Goal: Complete application form: Complete application form

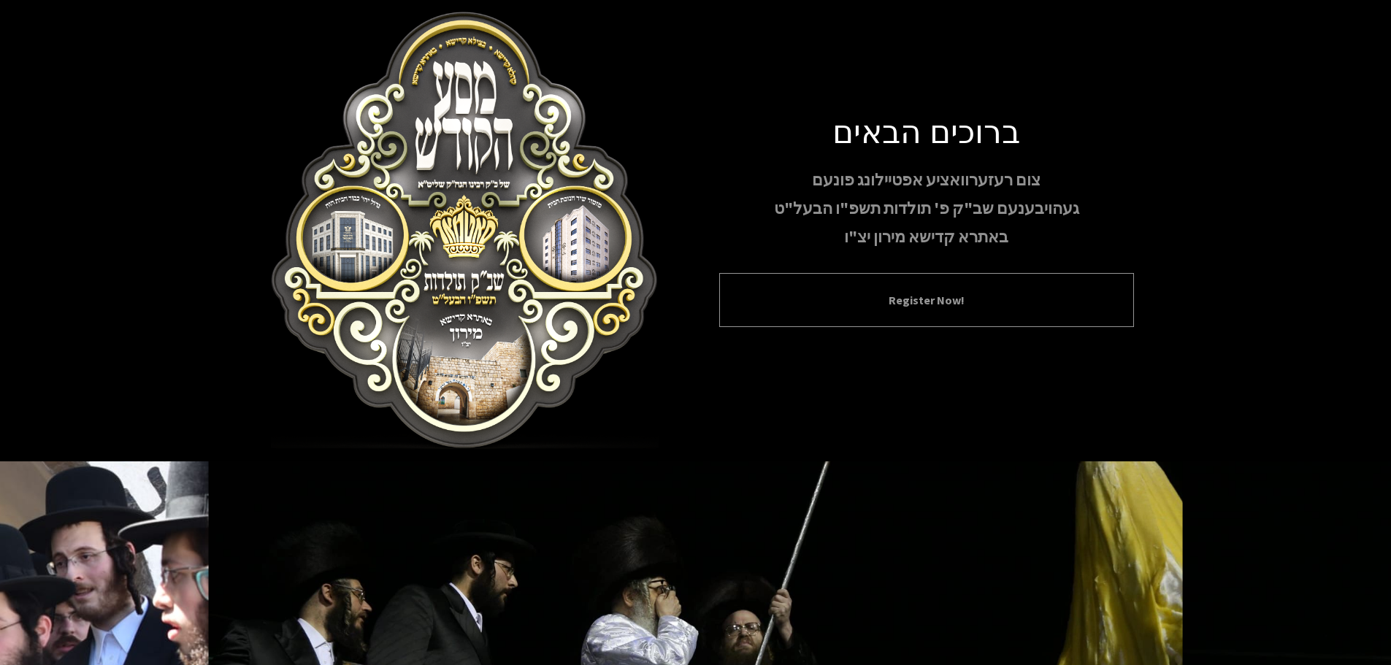
click at [931, 295] on button "Register Now!" at bounding box center [926, 300] width 378 height 18
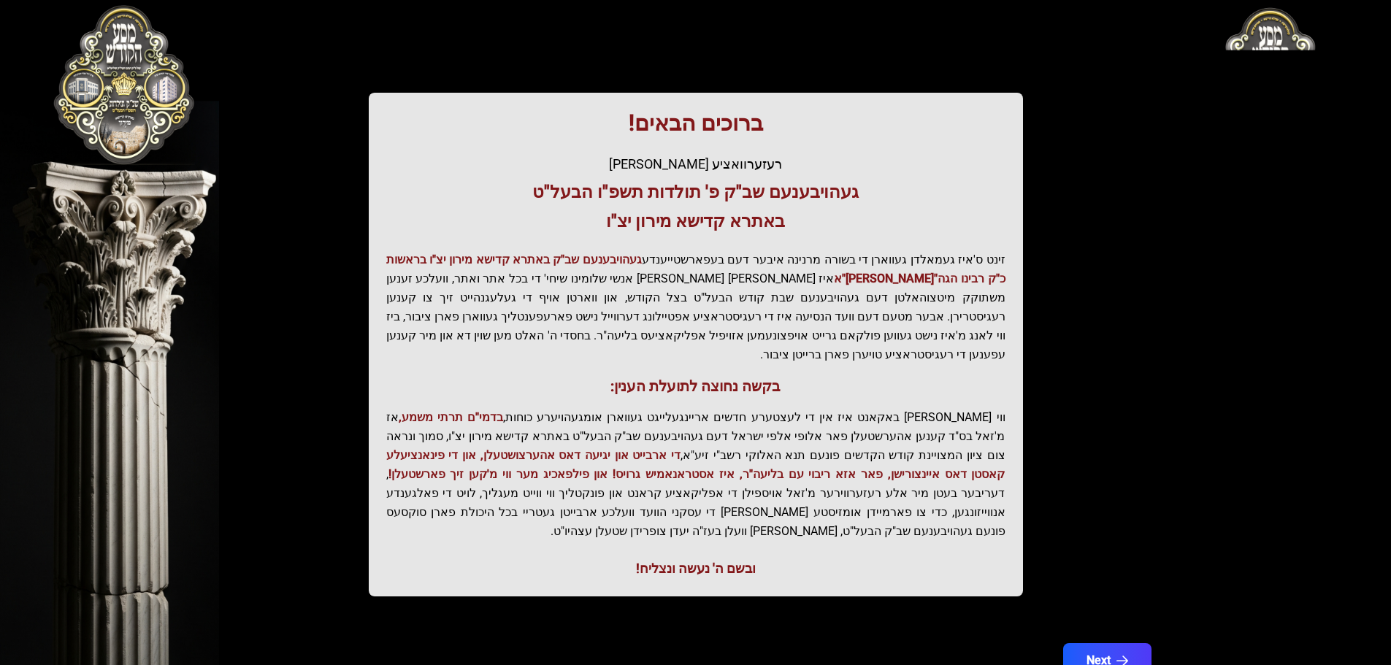
scroll to position [180, 0]
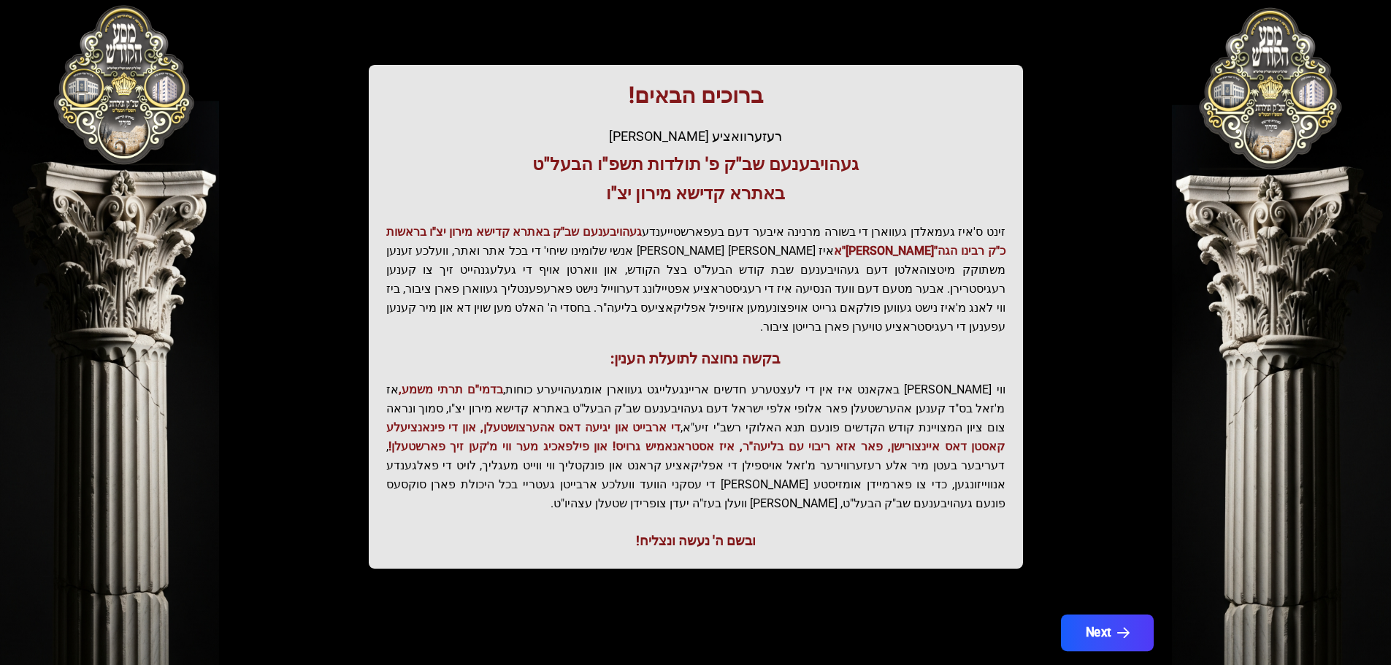
click at [1089, 615] on button "Next" at bounding box center [1106, 633] width 93 height 37
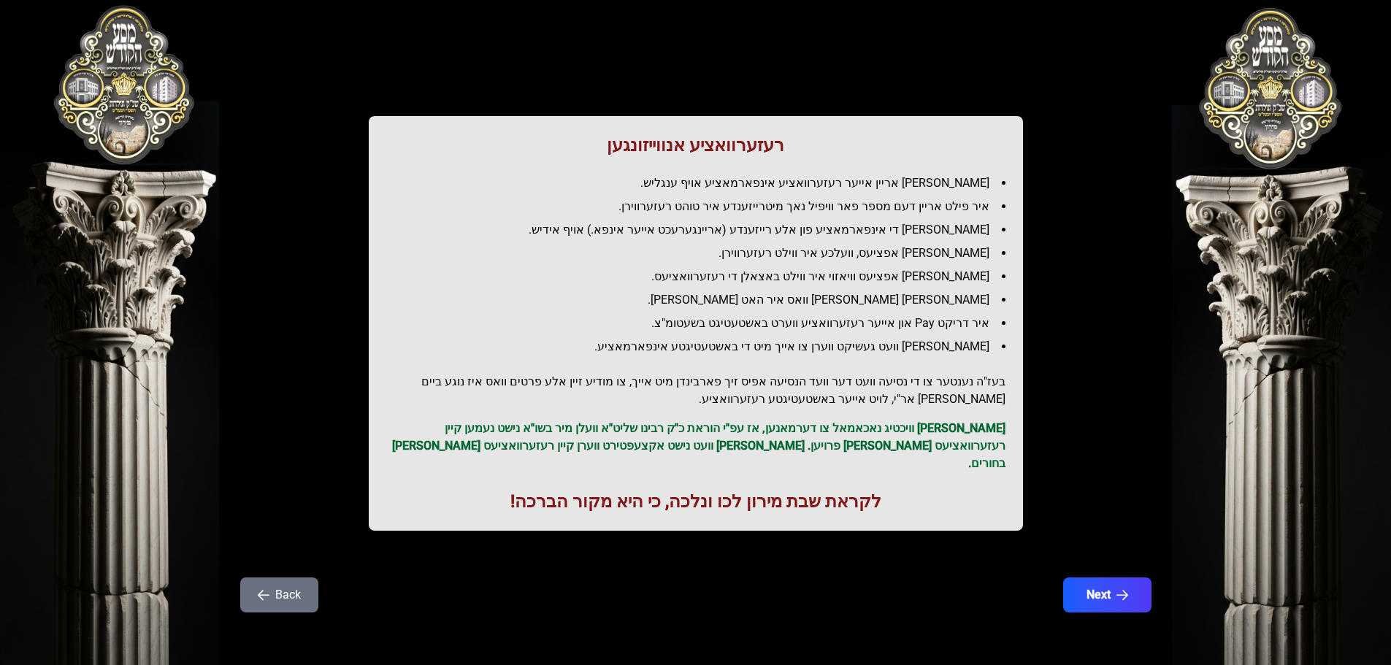
scroll to position [0, 0]
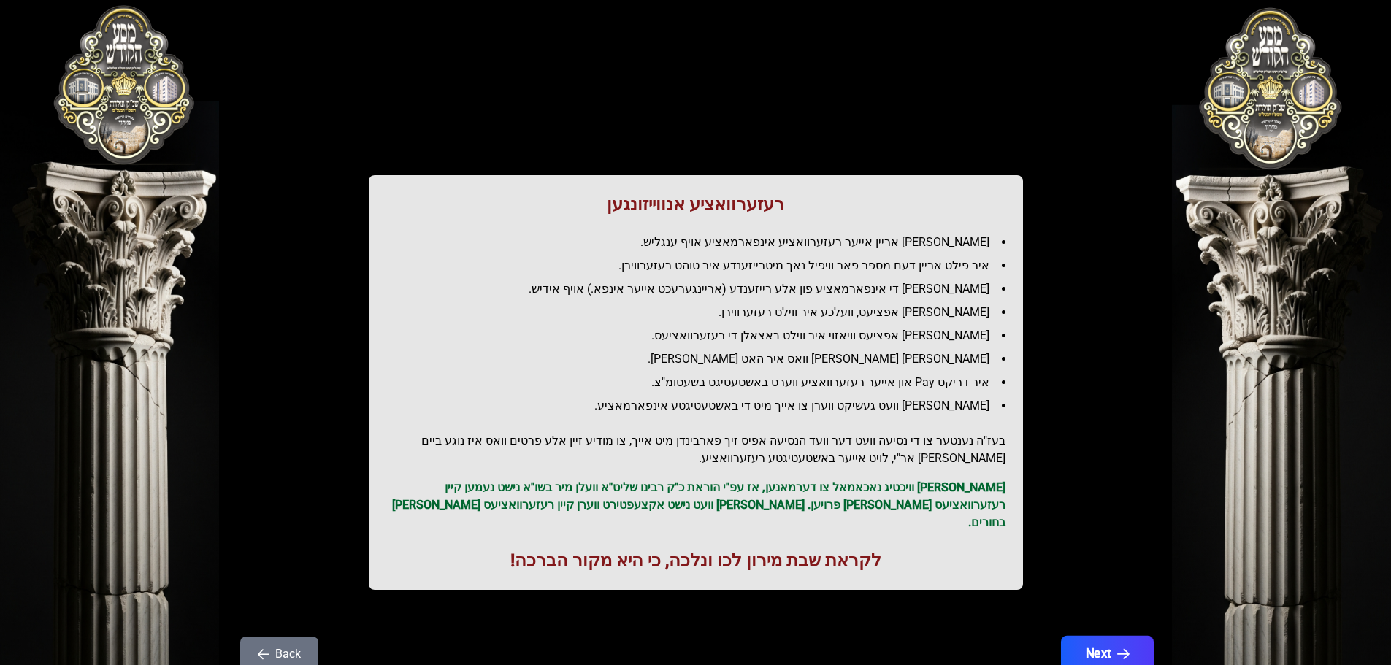
click at [1106, 646] on button "Next" at bounding box center [1106, 654] width 93 height 37
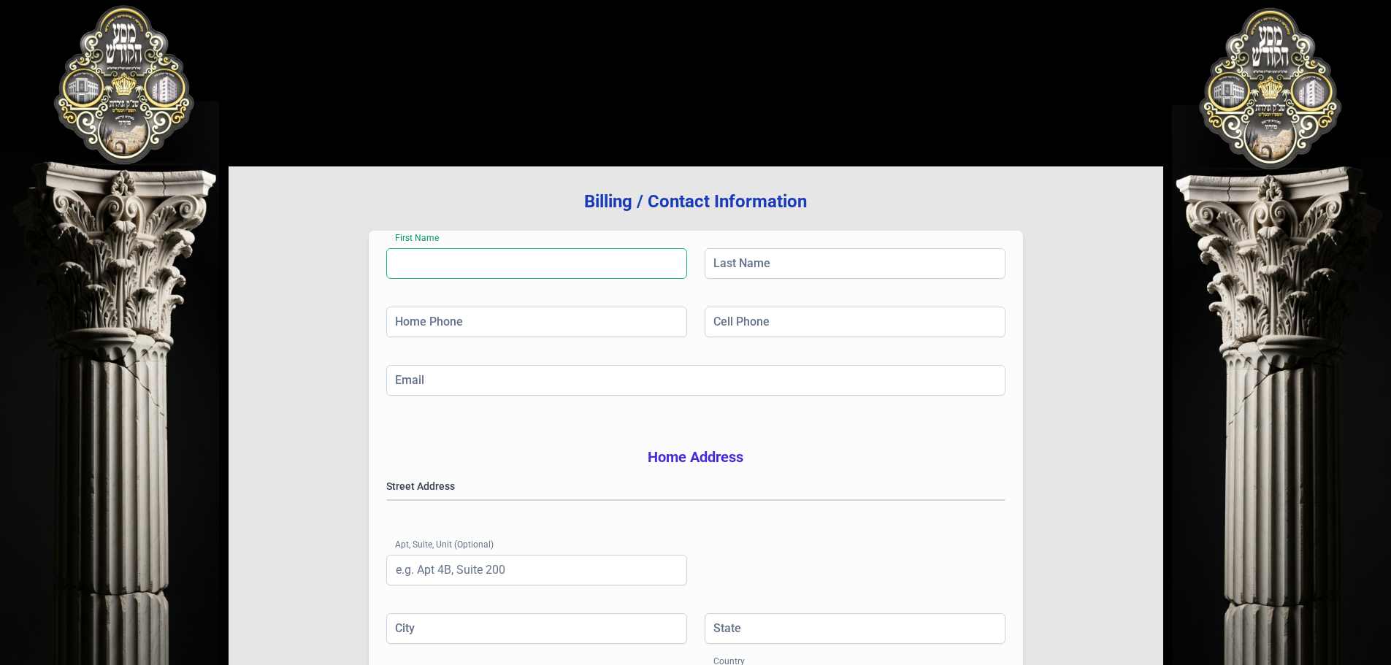
click at [555, 263] on input "First Name" at bounding box center [536, 263] width 301 height 31
type input "mozes"
type input "[PERSON_NAME]"
type input "[PHONE_NUMBER]"
type input "[EMAIL_ADDRESS][DOMAIN_NAME]"
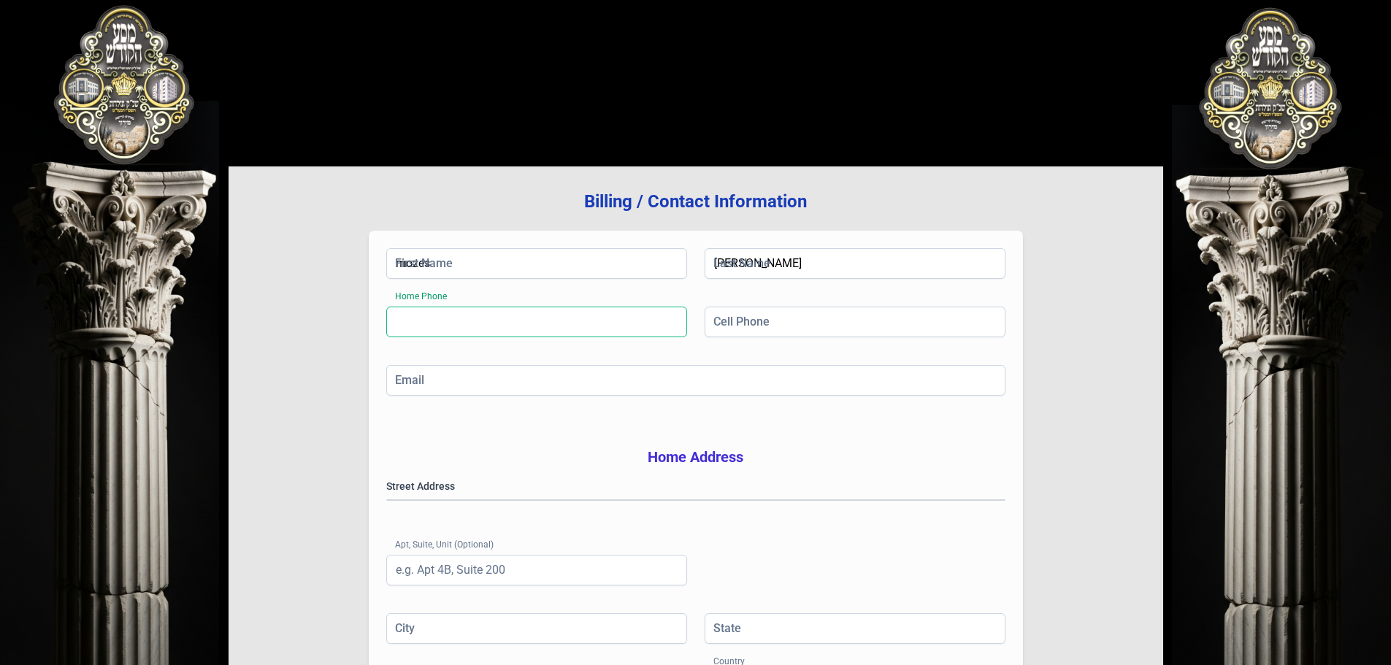
type input "[GEOGRAPHIC_DATA]"
type input "NY"
type input "11205"
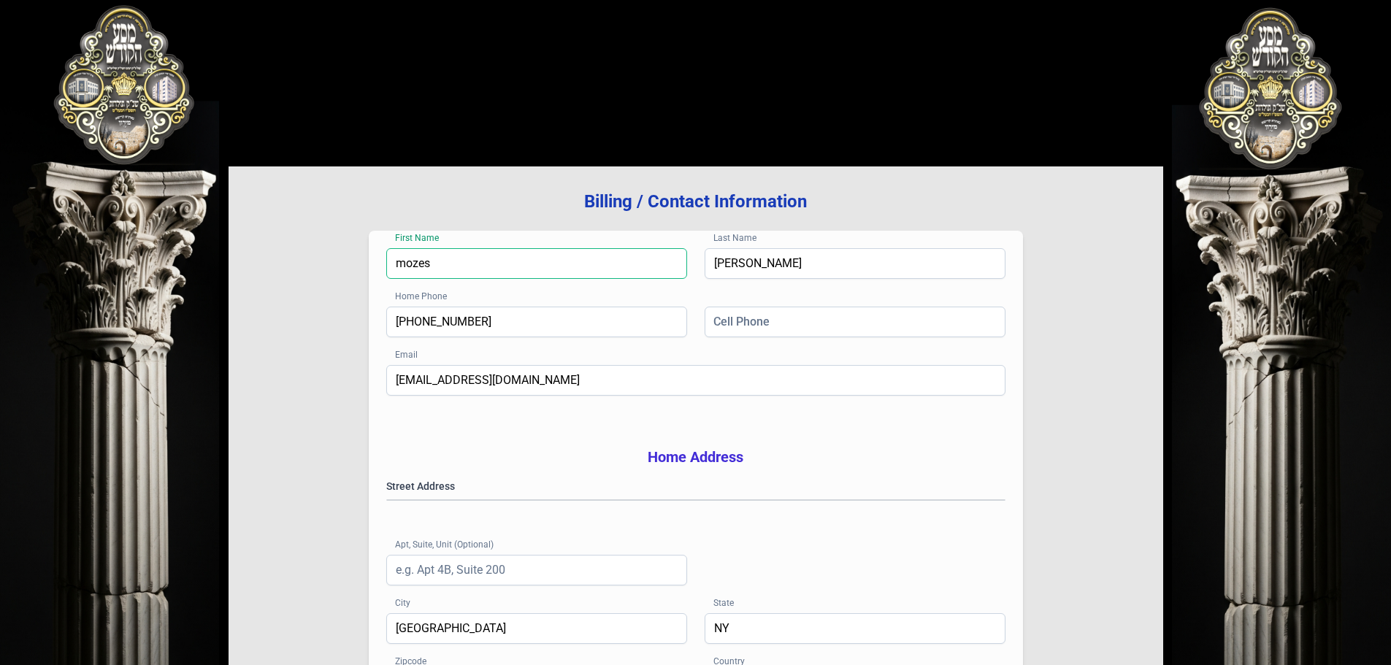
click at [418, 272] on input "mozes" at bounding box center [536, 263] width 301 height 31
click at [438, 265] on input "mozes" at bounding box center [536, 263] width 301 height 31
type input "[PERSON_NAME]"
click at [719, 267] on input "[PERSON_NAME]" at bounding box center [855, 263] width 301 height 31
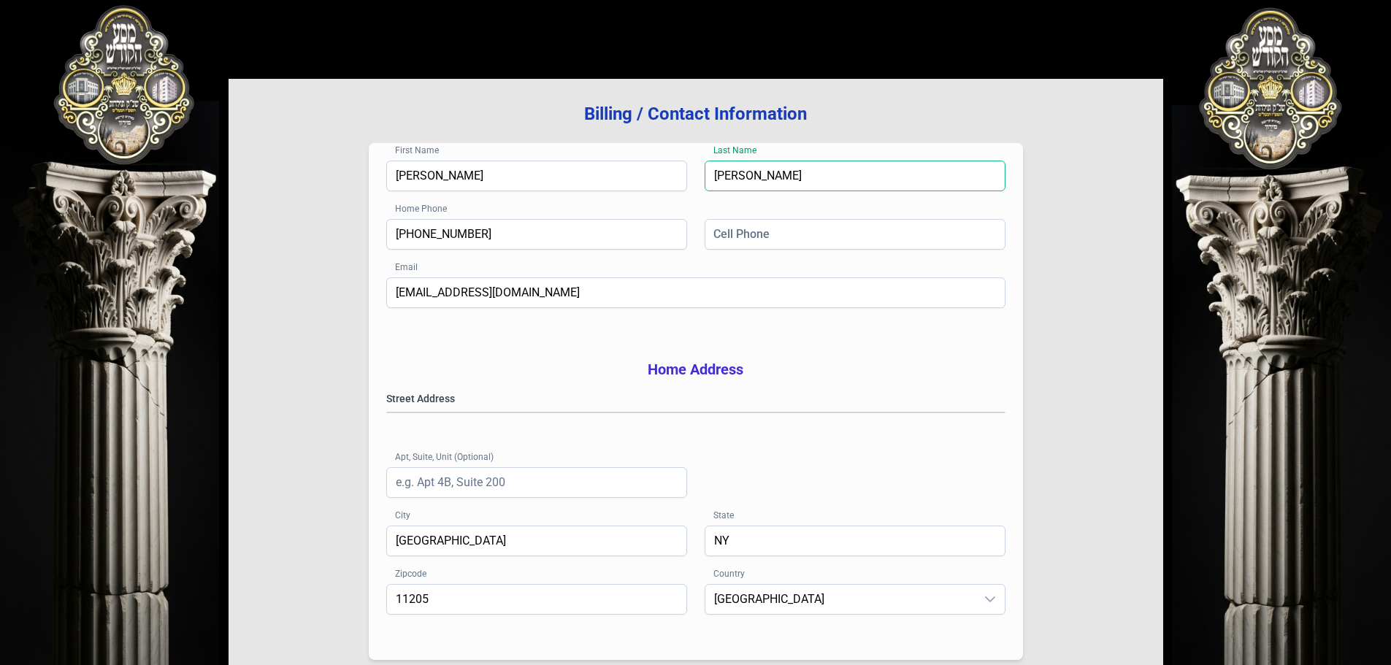
scroll to position [146, 0]
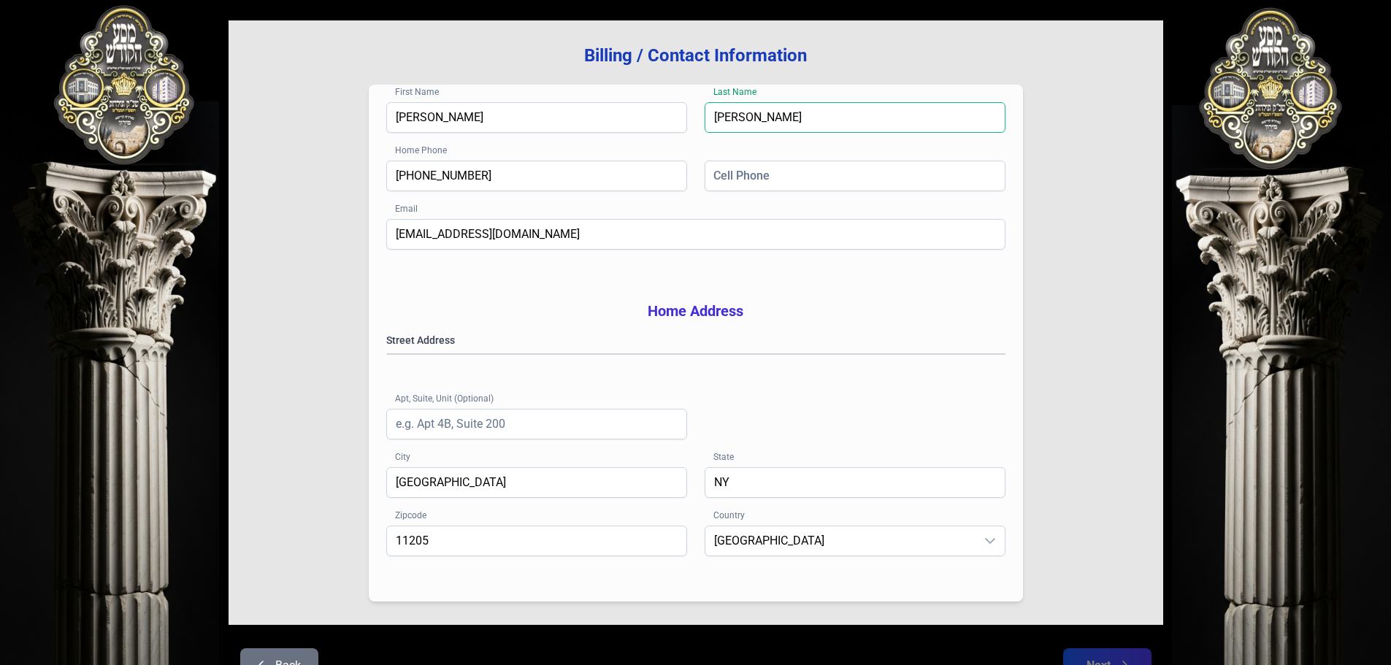
type input "[PERSON_NAME]"
click at [387, 354] on gmp-place-autocomplete at bounding box center [387, 354] width 0 height 0
type input "[GEOGRAPHIC_DATA]"
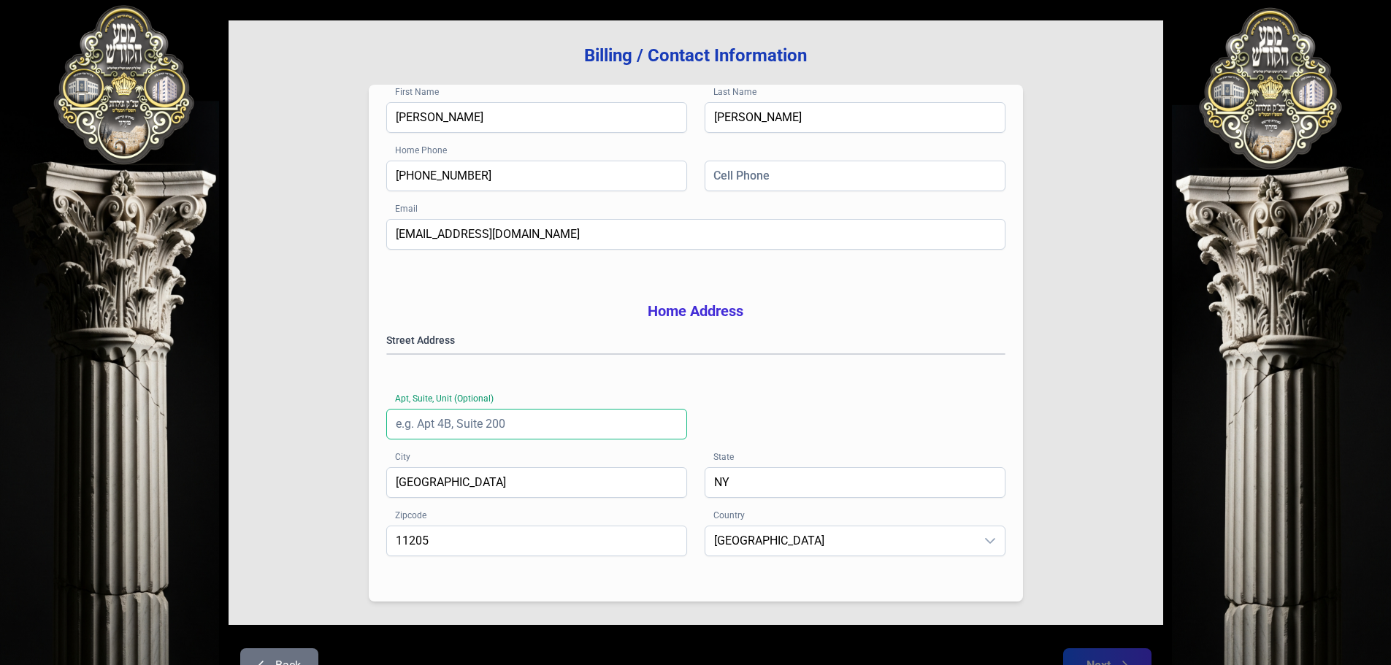
click at [508, 440] on input "Apt, Suite, Unit (Optional)" at bounding box center [536, 424] width 301 height 31
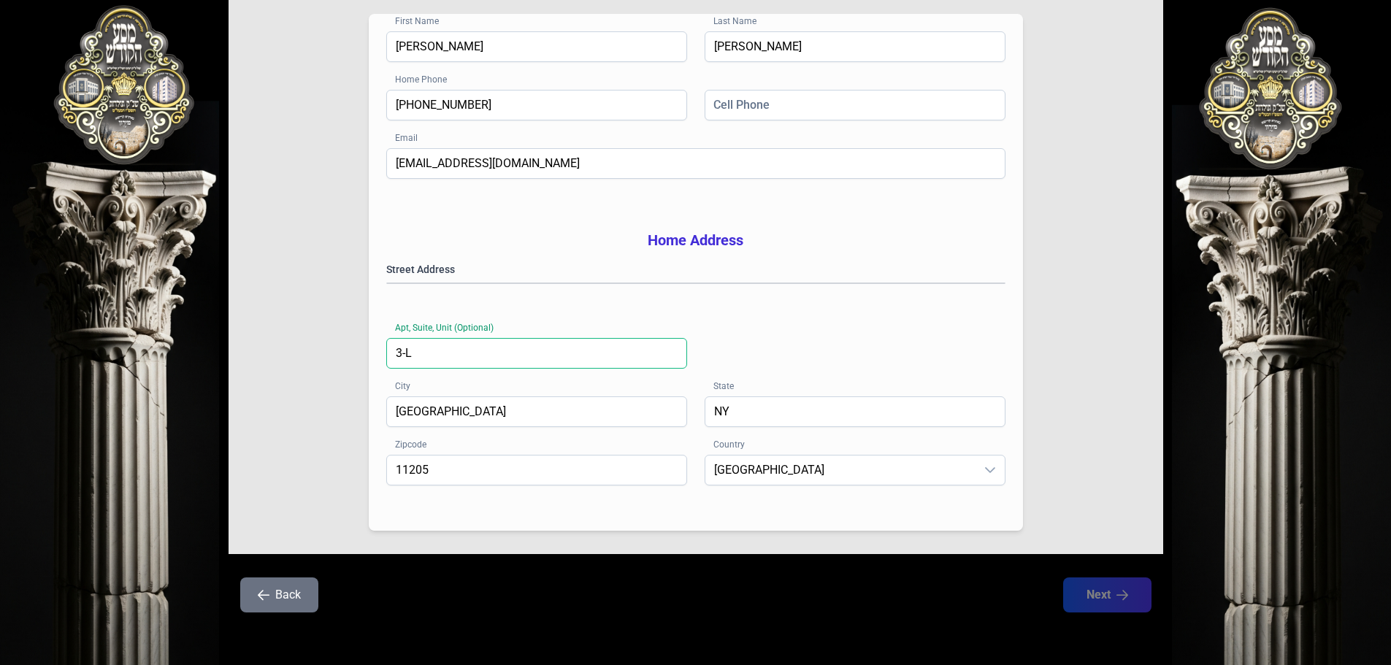
scroll to position [239, 0]
type input "3-L"
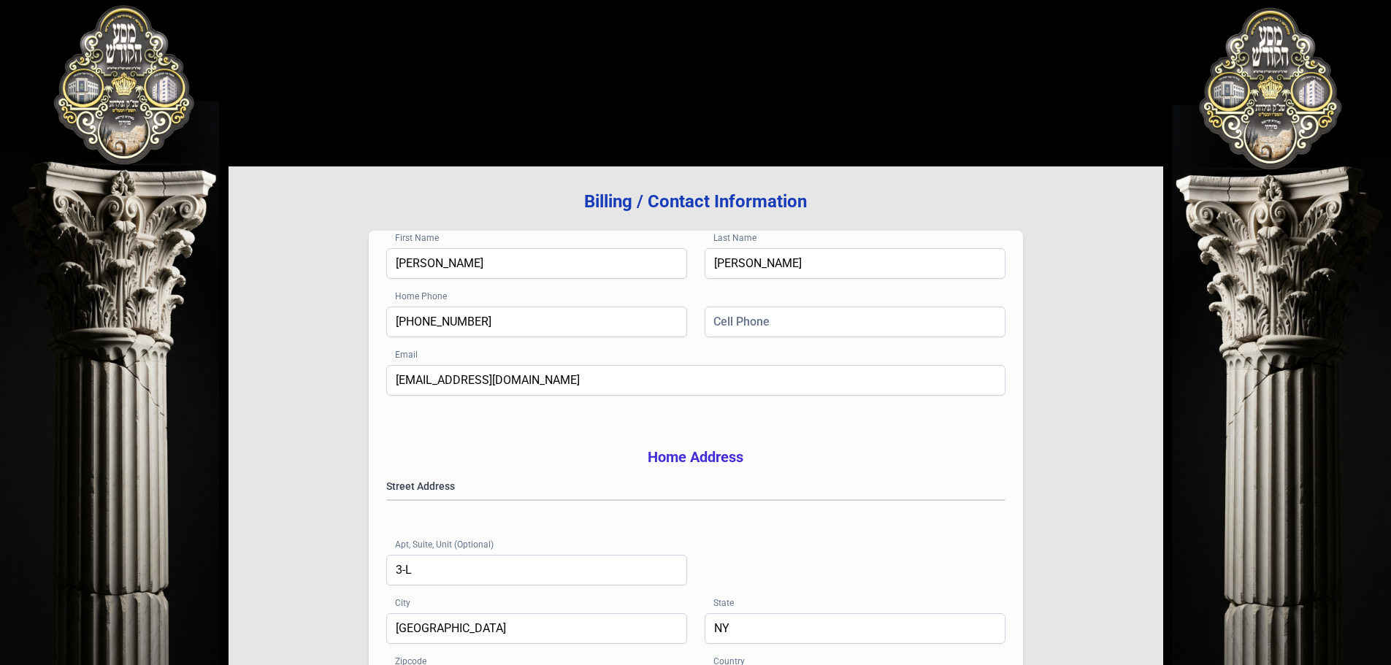
scroll to position [73, 0]
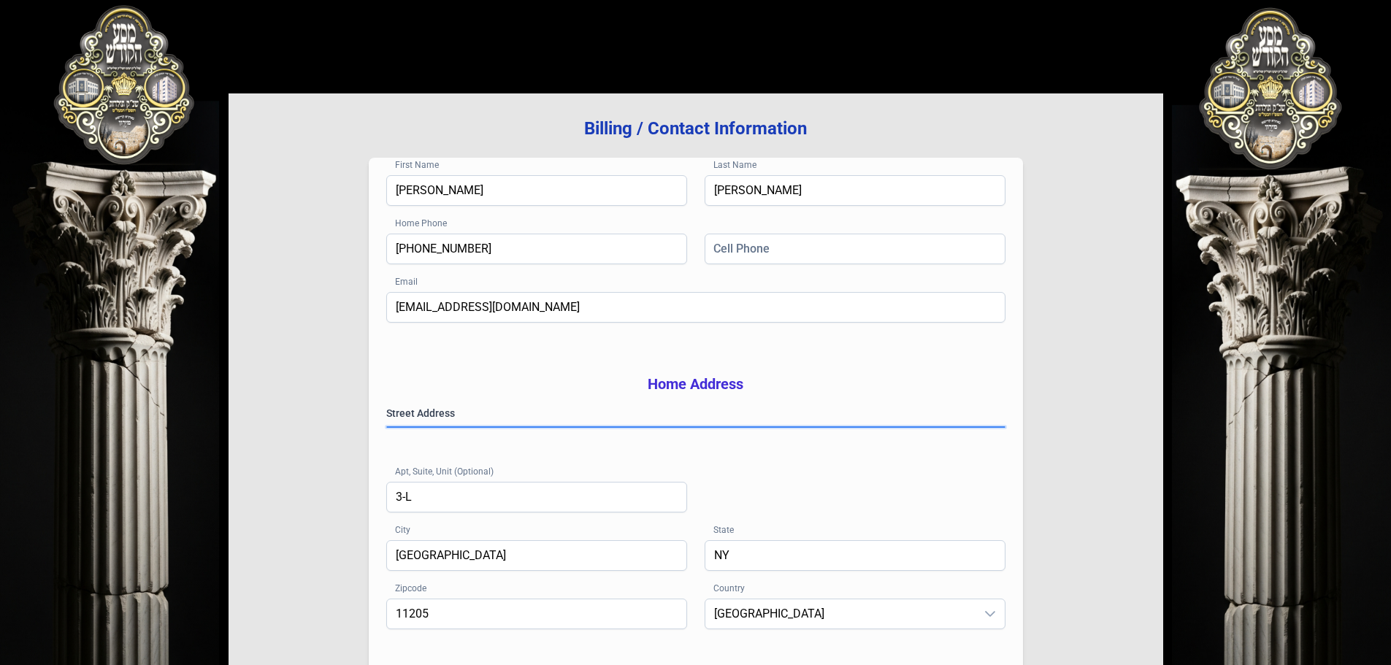
click at [387, 427] on gmp-place-autocomplete at bounding box center [387, 427] width 0 height 0
click at [1057, 475] on div "Billing / Contact Information First Name [PERSON_NAME] Last Name [PERSON_NAME] …" at bounding box center [696, 395] width 935 height 605
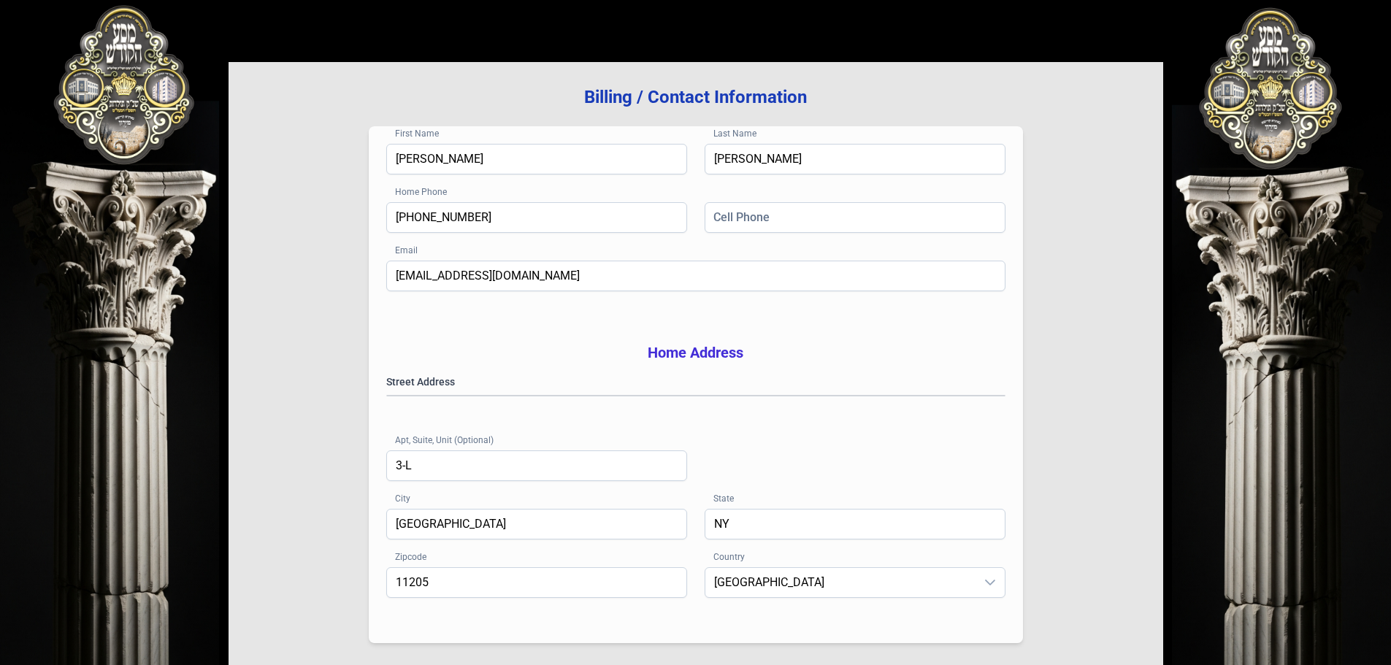
scroll to position [0, 0]
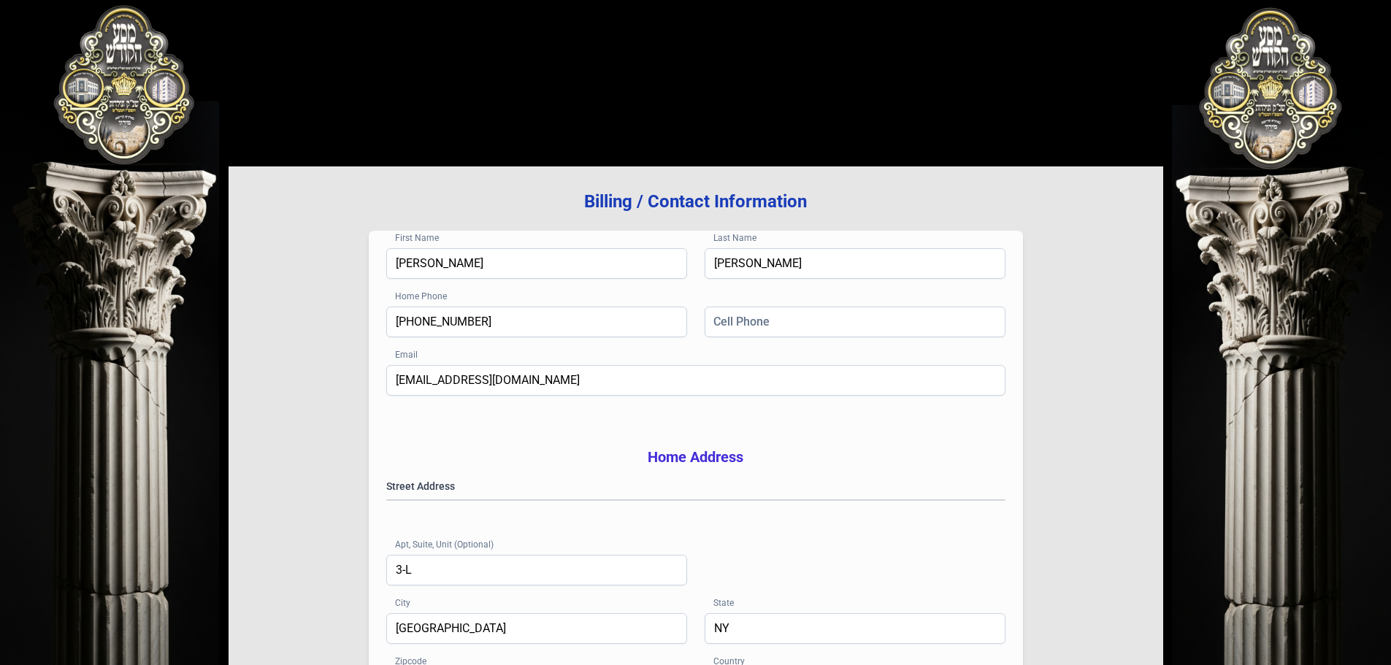
click at [858, 205] on h3 "Billing / Contact Information" at bounding box center [696, 201] width 888 height 23
click at [507, 217] on div "Billing / Contact Information First Name [PERSON_NAME] Last Name [PERSON_NAME] …" at bounding box center [696, 468] width 935 height 605
click at [485, 271] on input "[PERSON_NAME]" at bounding box center [536, 263] width 301 height 31
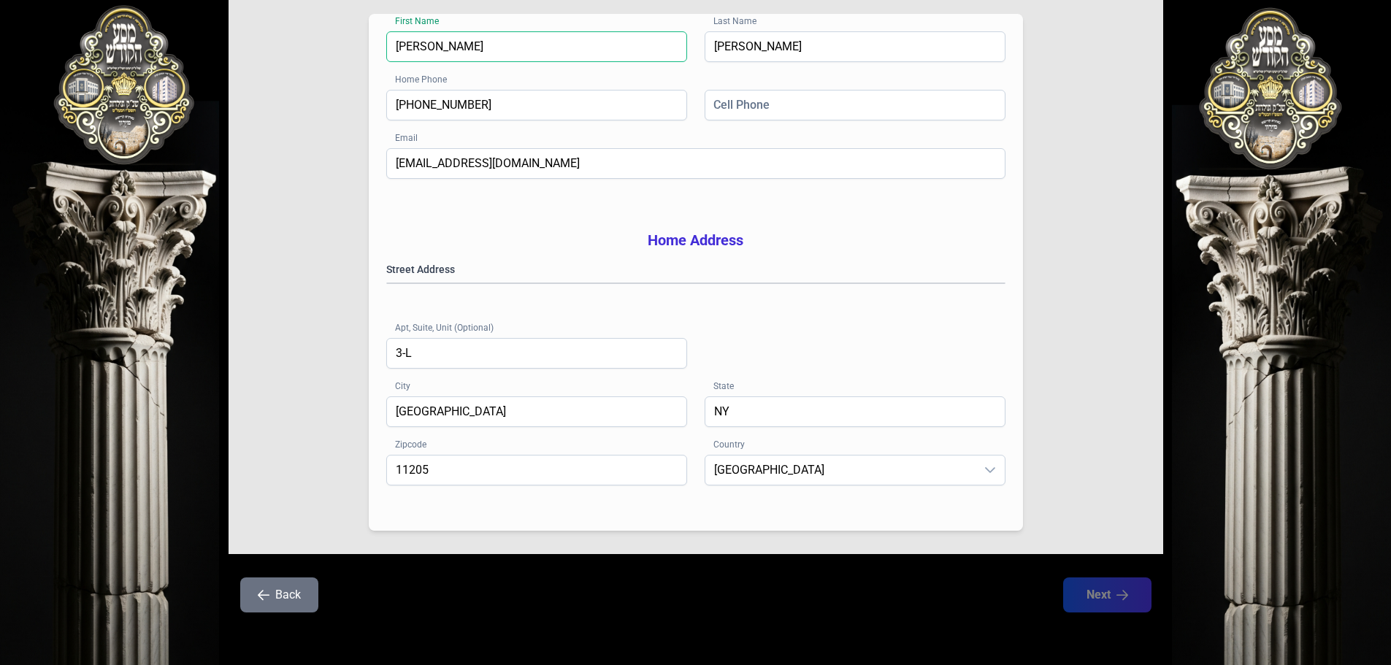
scroll to position [239, 0]
type input "[PERSON_NAME]"
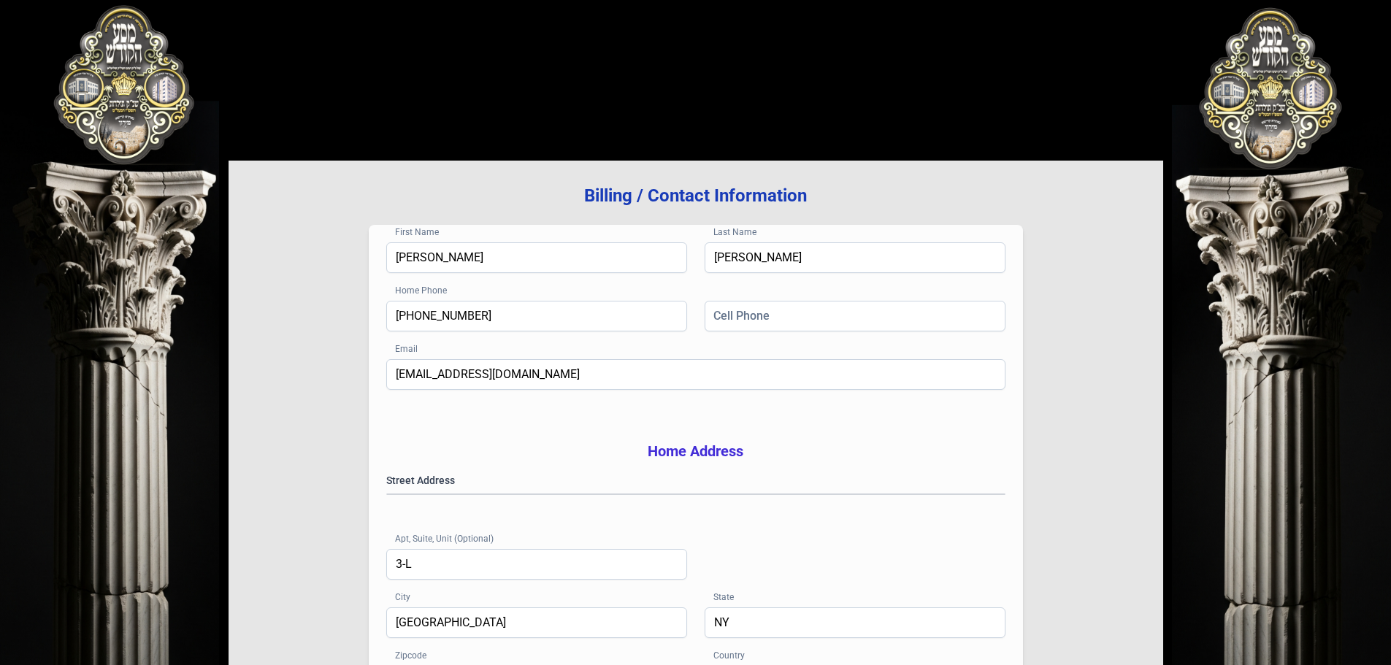
scroll to position [0, 0]
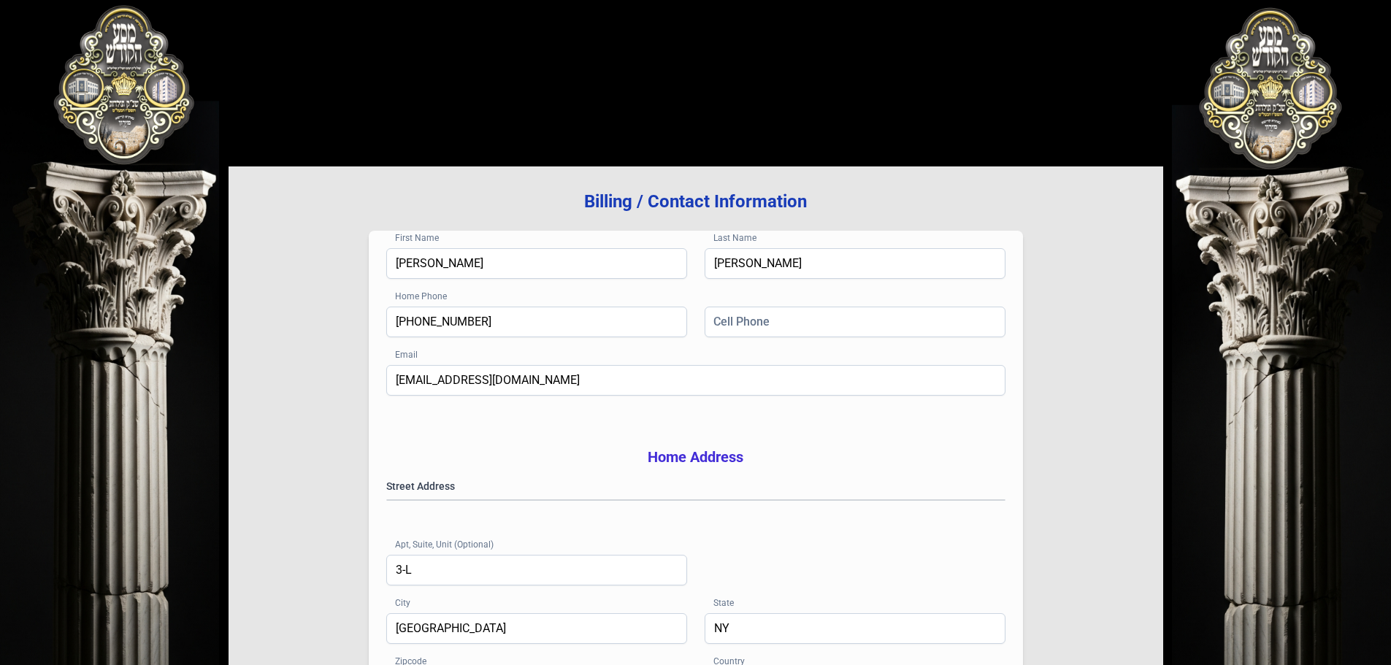
click at [1243, 91] on div "בעזהשי"ת [PHONE_NUMBER] Billing / Contact Information First Name [PERSON_NAME] …" at bounding box center [695, 441] width 1391 height 882
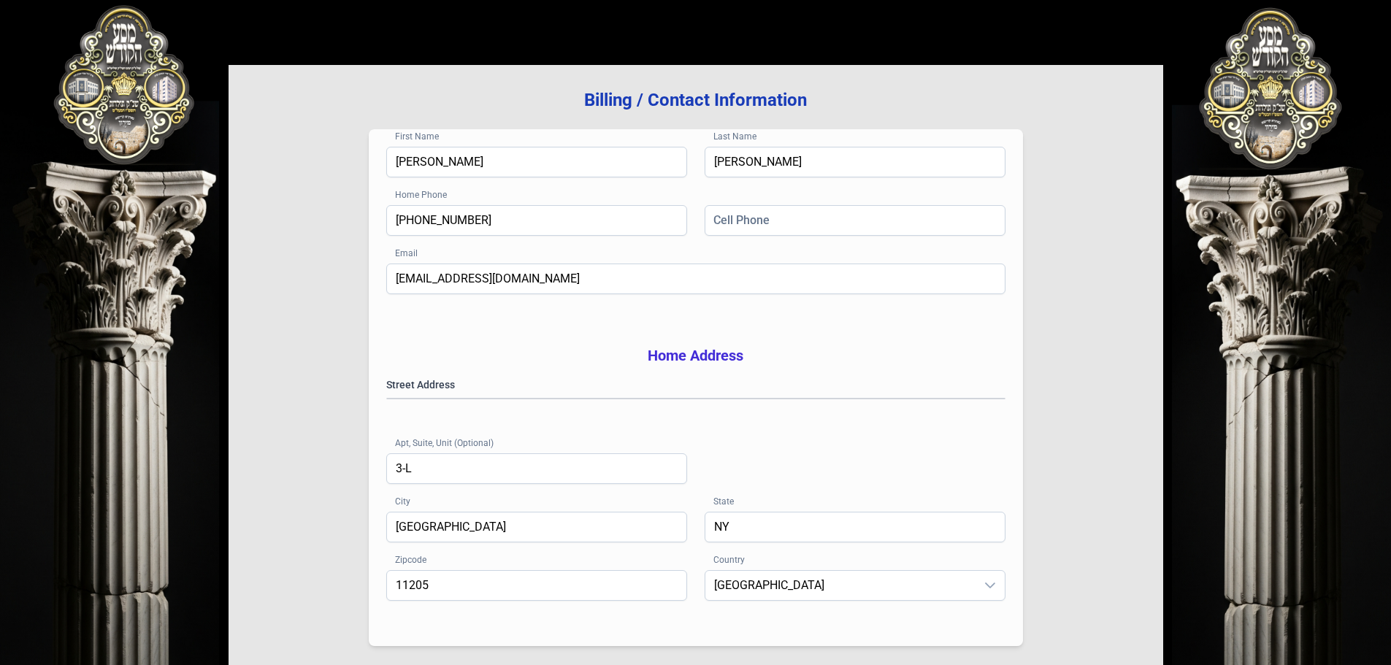
scroll to position [73, 0]
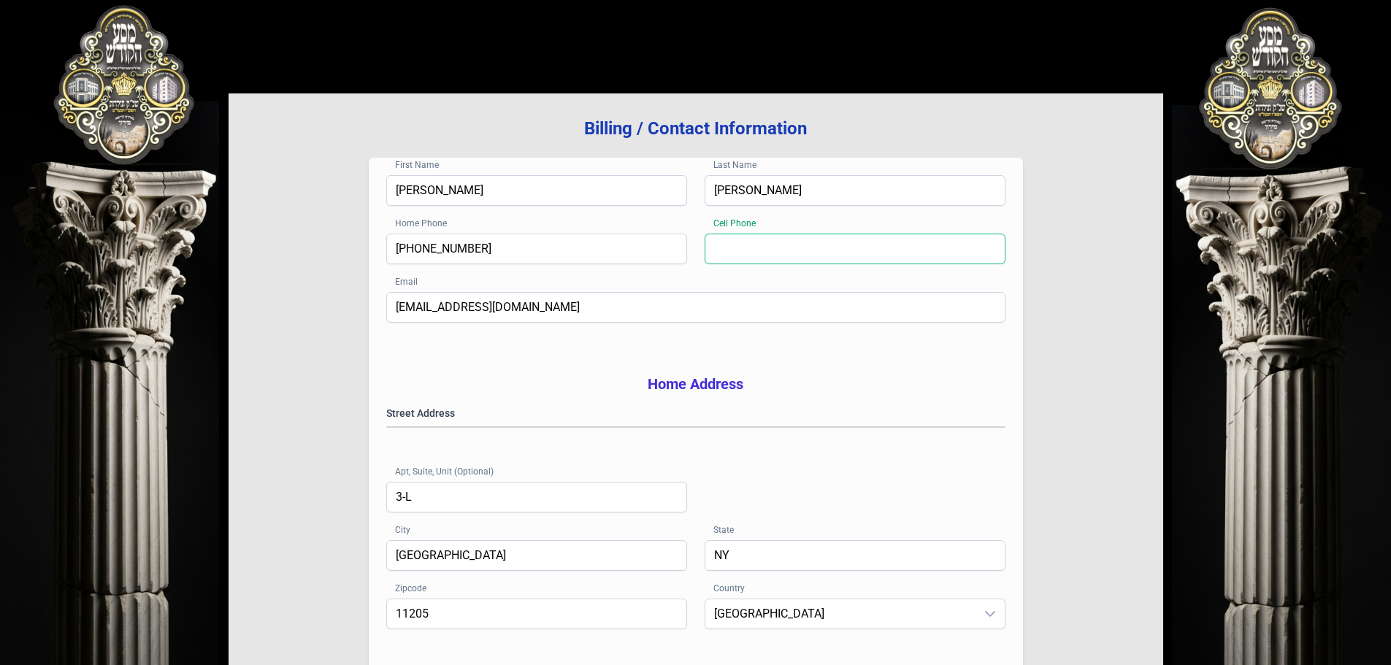
click at [865, 238] on input "Cell Phone" at bounding box center [855, 249] width 301 height 31
type input "[PHONE_NUMBER]"
type input "[GEOGRAPHIC_DATA]"
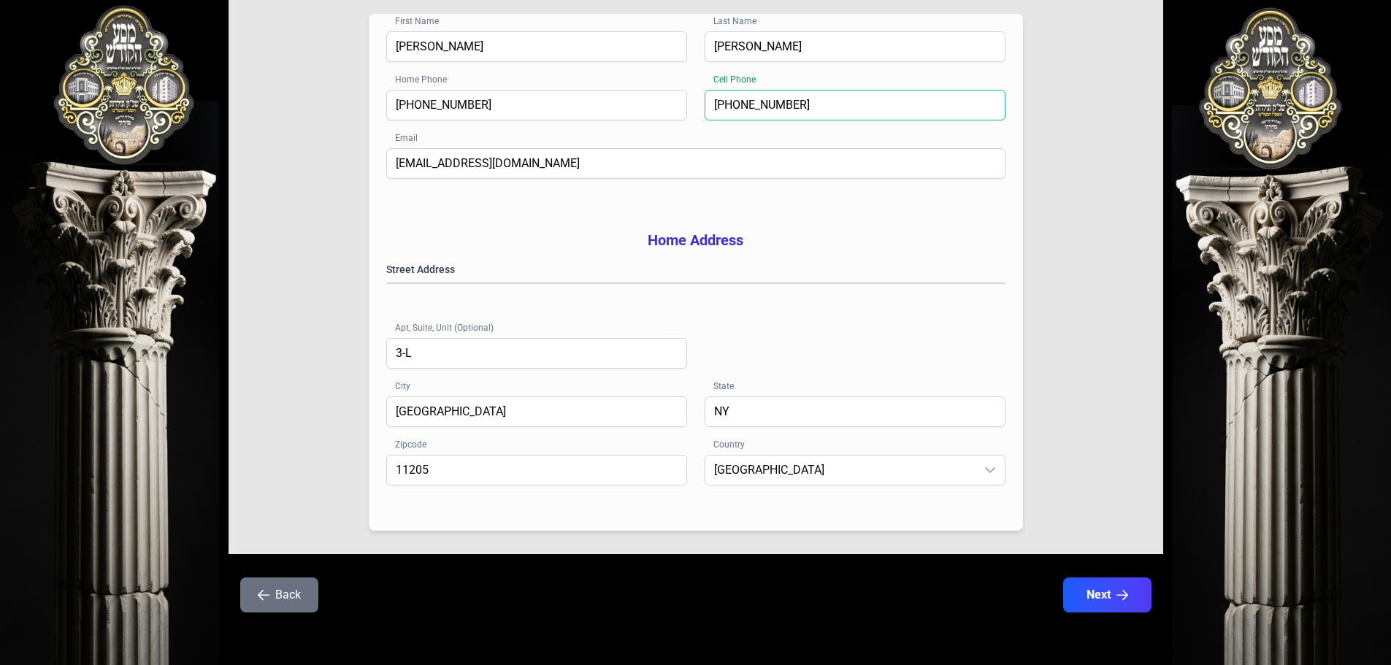
scroll to position [239, 0]
click at [1103, 606] on button "Next" at bounding box center [1106, 595] width 93 height 37
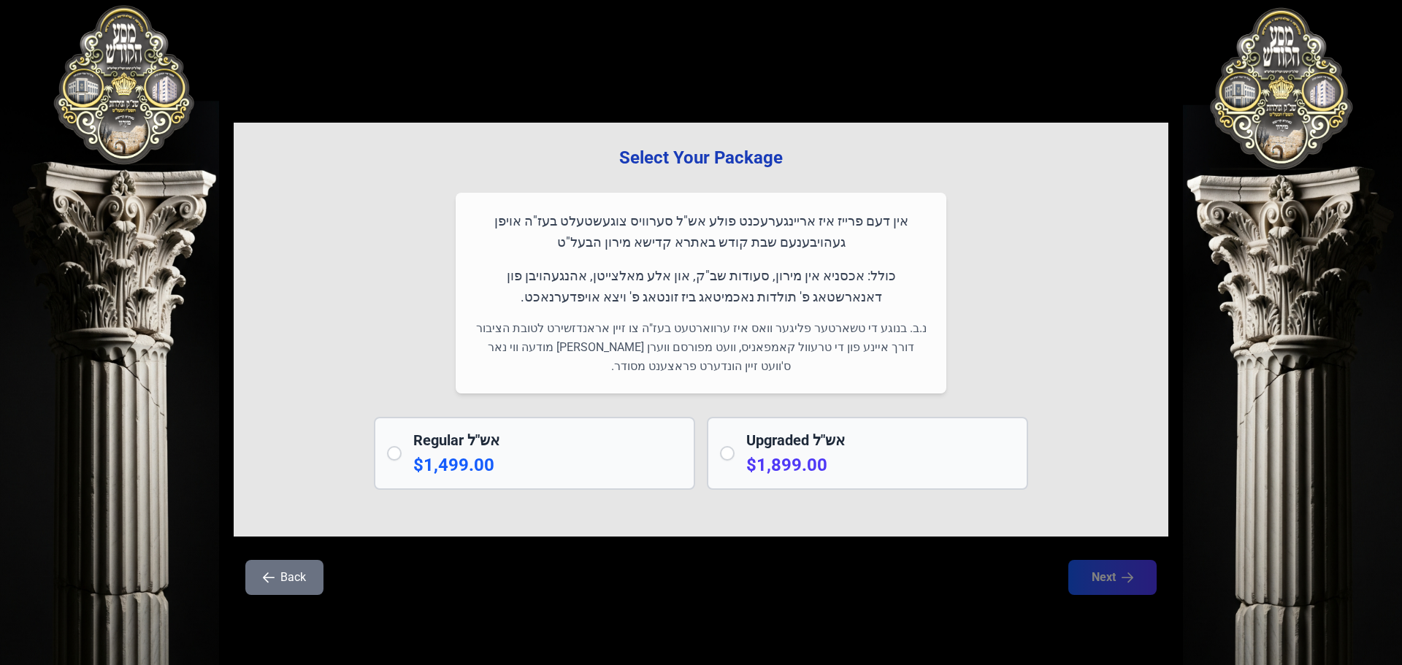
click at [396, 460] on input "radio" at bounding box center [394, 453] width 15 height 15
radio input "true"
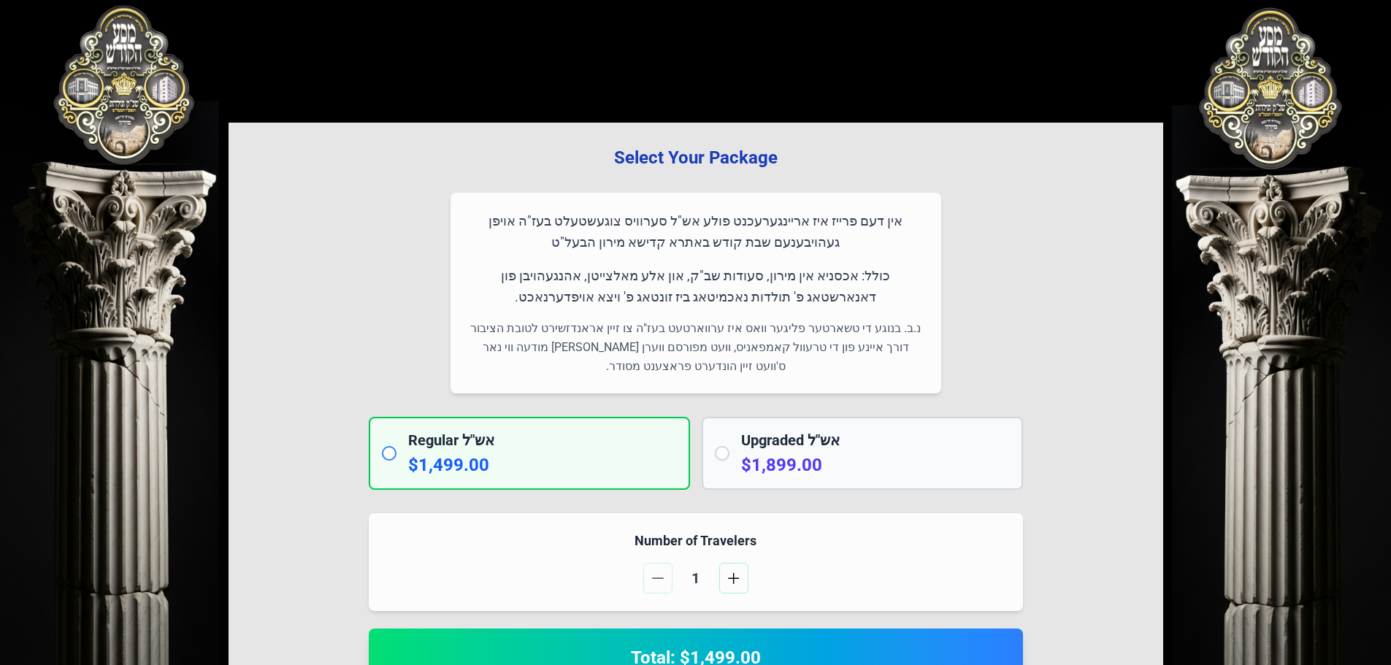
click at [390, 452] on input "radio" at bounding box center [389, 453] width 15 height 15
click at [388, 456] on input "radio" at bounding box center [389, 453] width 15 height 15
click at [726, 456] on input "radio" at bounding box center [722, 453] width 15 height 15
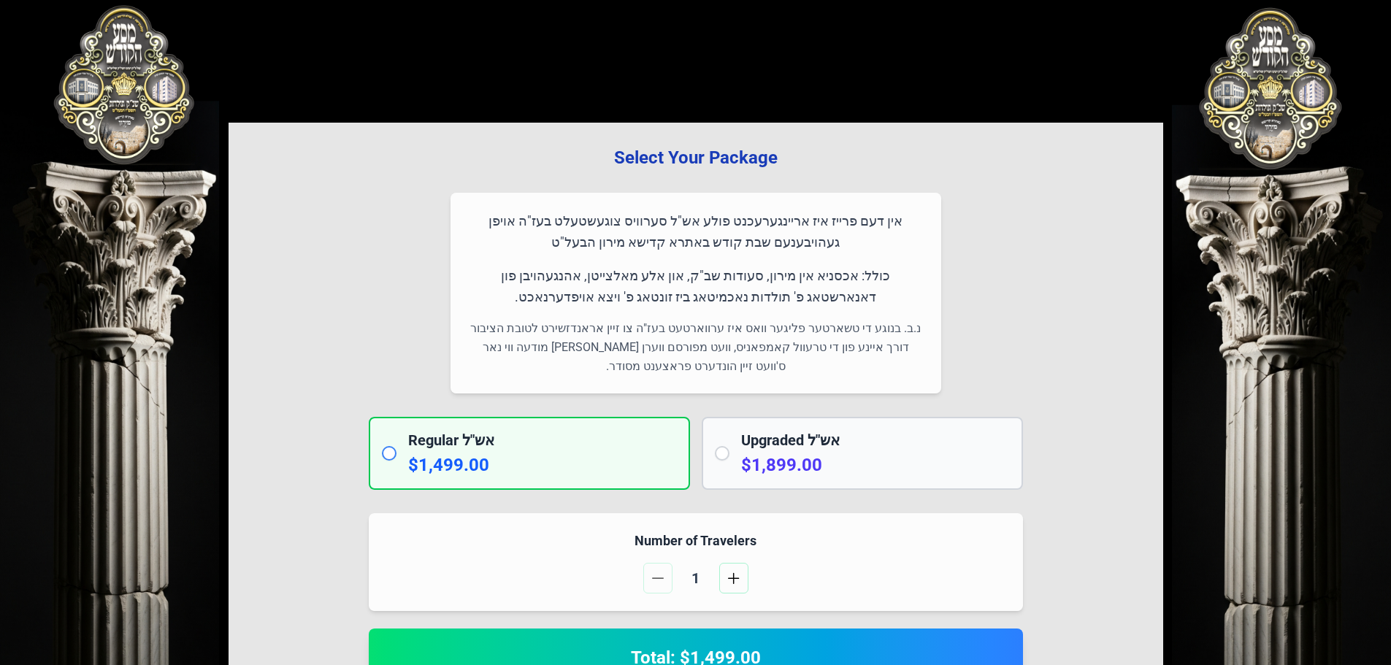
radio input "true"
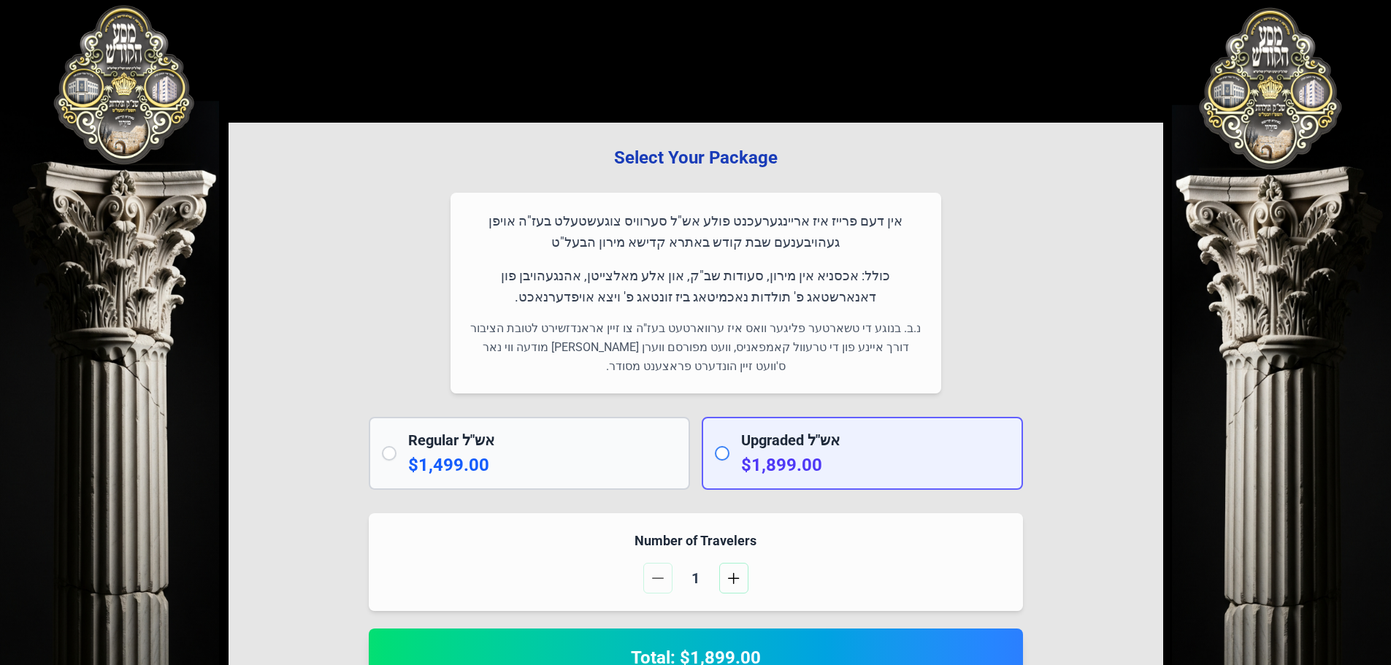
click at [534, 461] on p "$1,499.00" at bounding box center [542, 464] width 269 height 23
radio input "true"
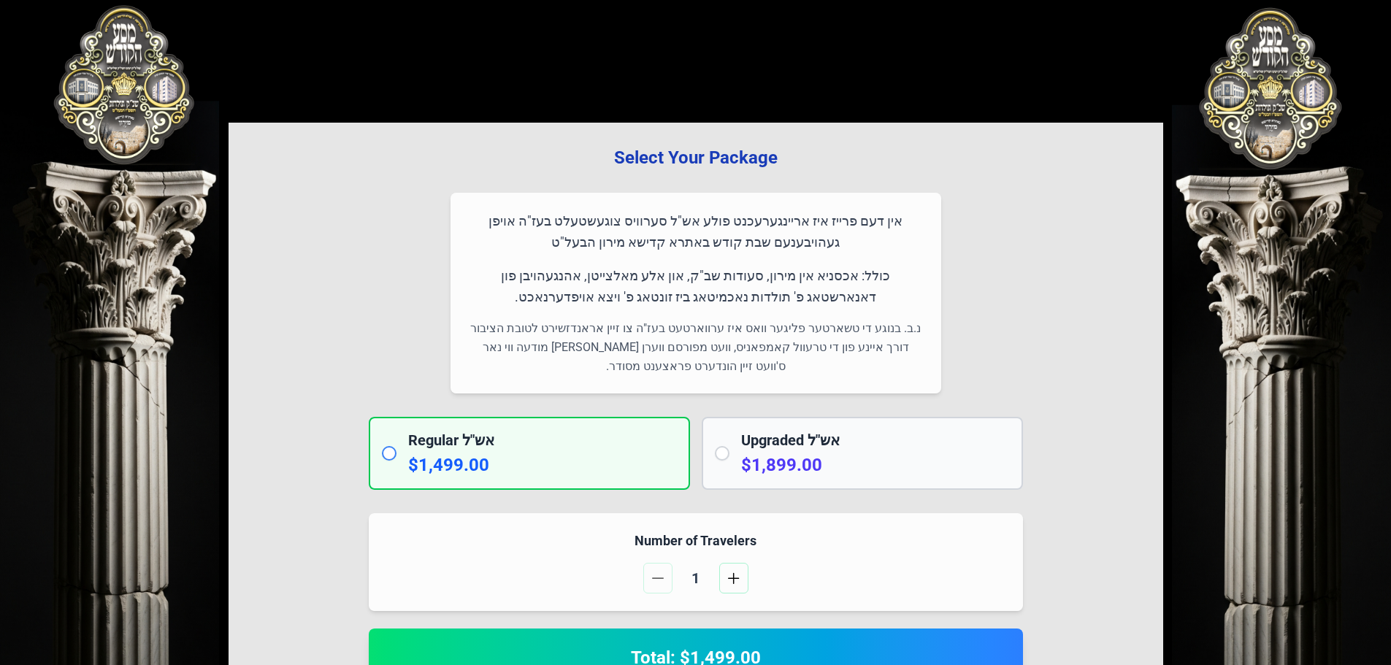
click at [570, 467] on p "$1,499.00" at bounding box center [542, 464] width 269 height 23
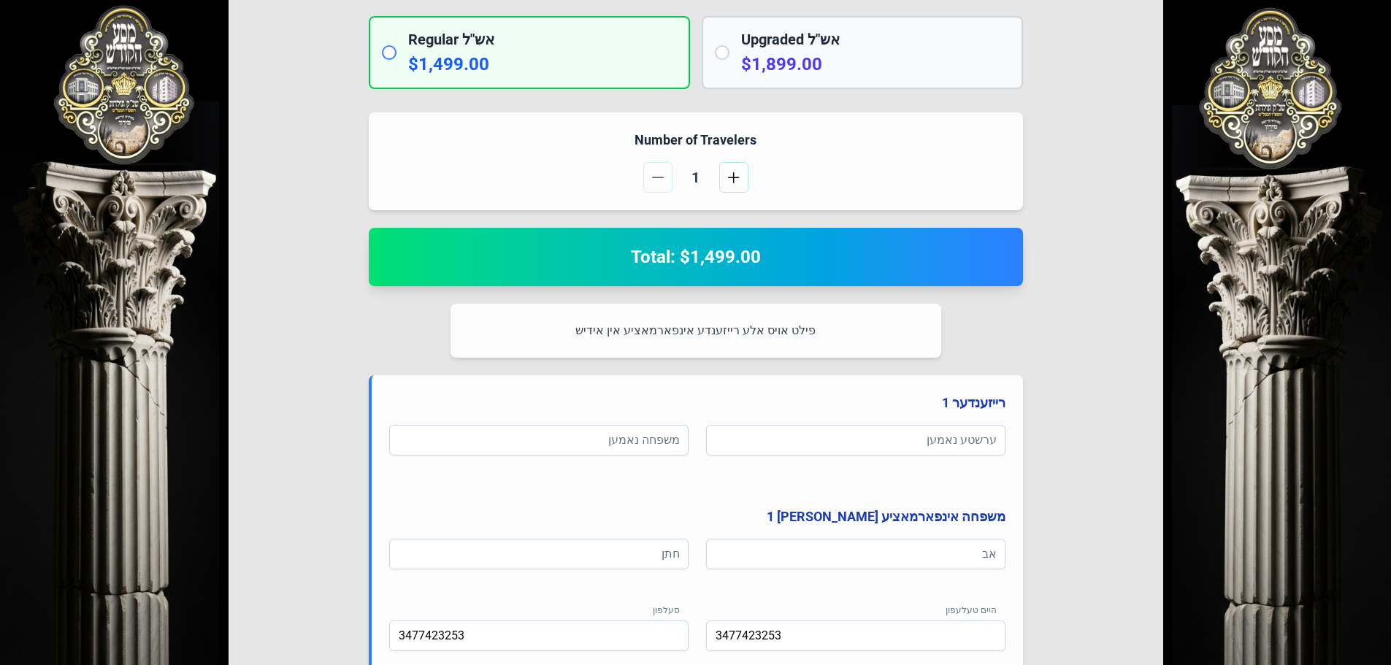
scroll to position [438, 0]
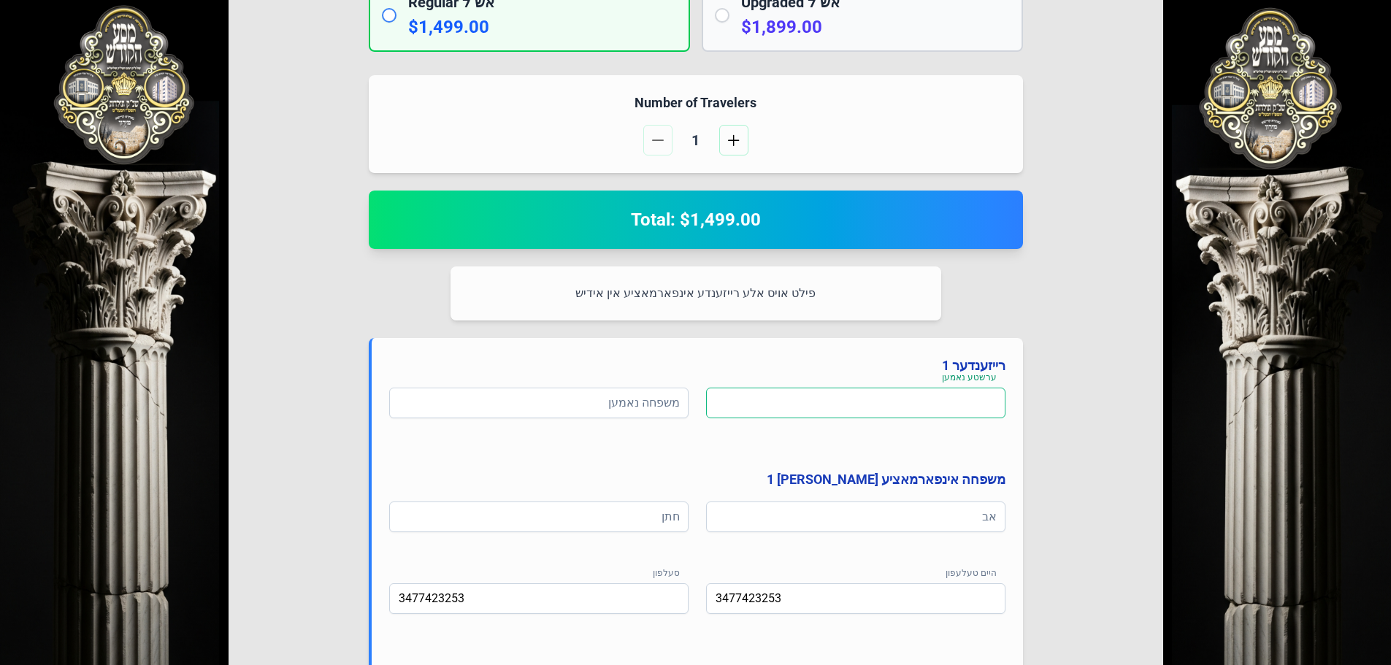
click at [912, 402] on input at bounding box center [855, 403] width 299 height 31
type input "n"
click at [948, 397] on input at bounding box center [855, 403] width 299 height 31
click at [992, 407] on input "[PERSON_NAME]" at bounding box center [855, 403] width 299 height 31
type input "[PERSON_NAME]"
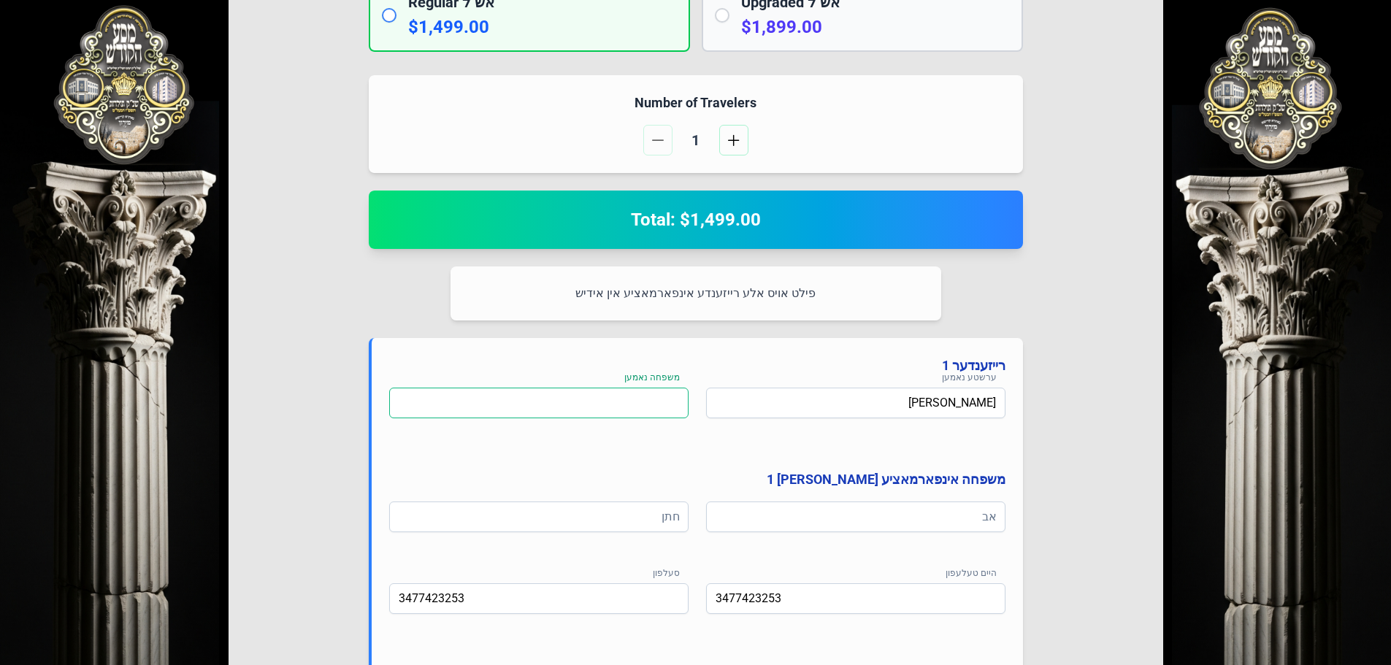
click at [605, 401] on input at bounding box center [538, 403] width 299 height 31
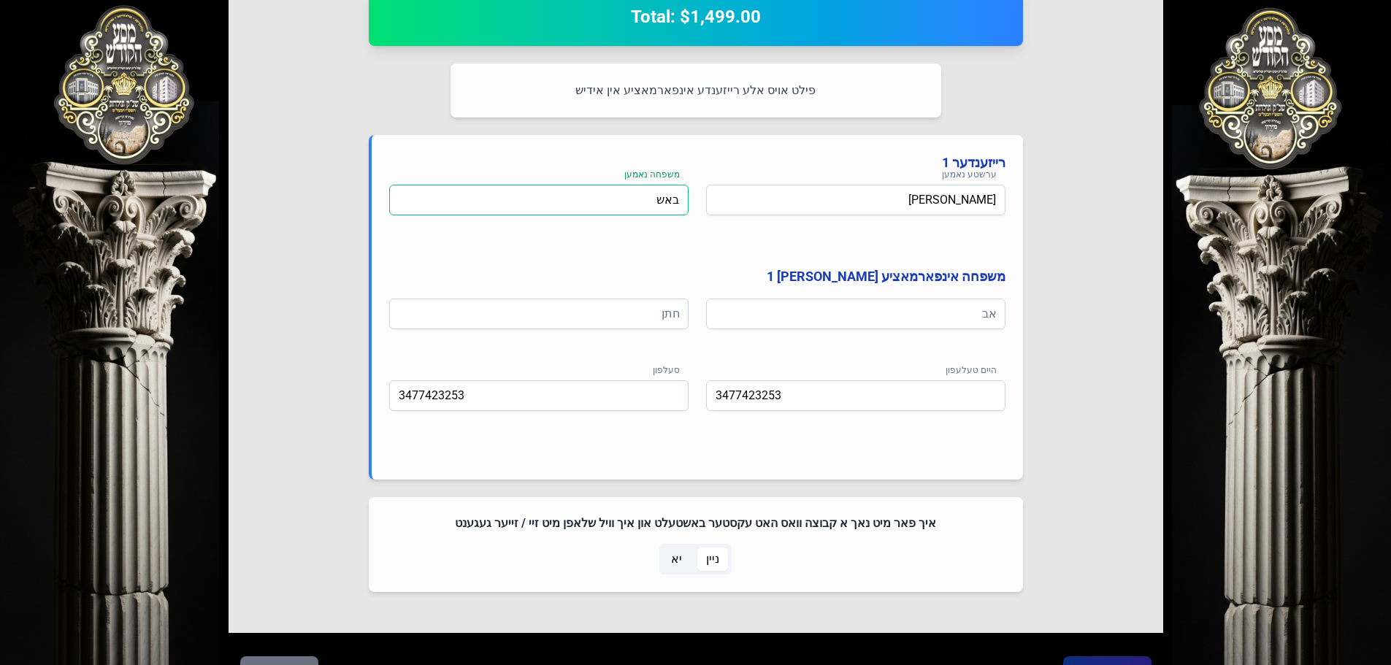
scroll to position [657, 0]
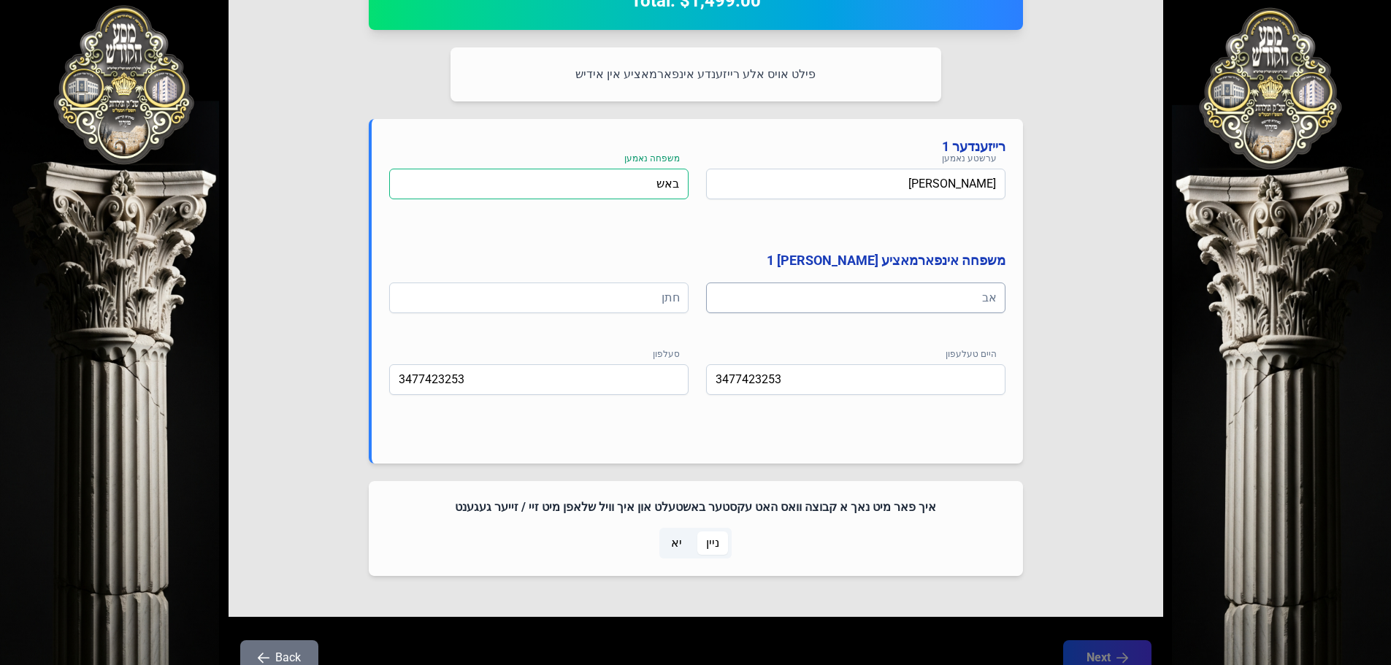
type input "באש"
click at [940, 303] on input at bounding box center [855, 298] width 299 height 31
type input "ר [PERSON_NAME]"
click at [657, 293] on input at bounding box center [538, 298] width 299 height 31
type input "ר [PERSON_NAME]"
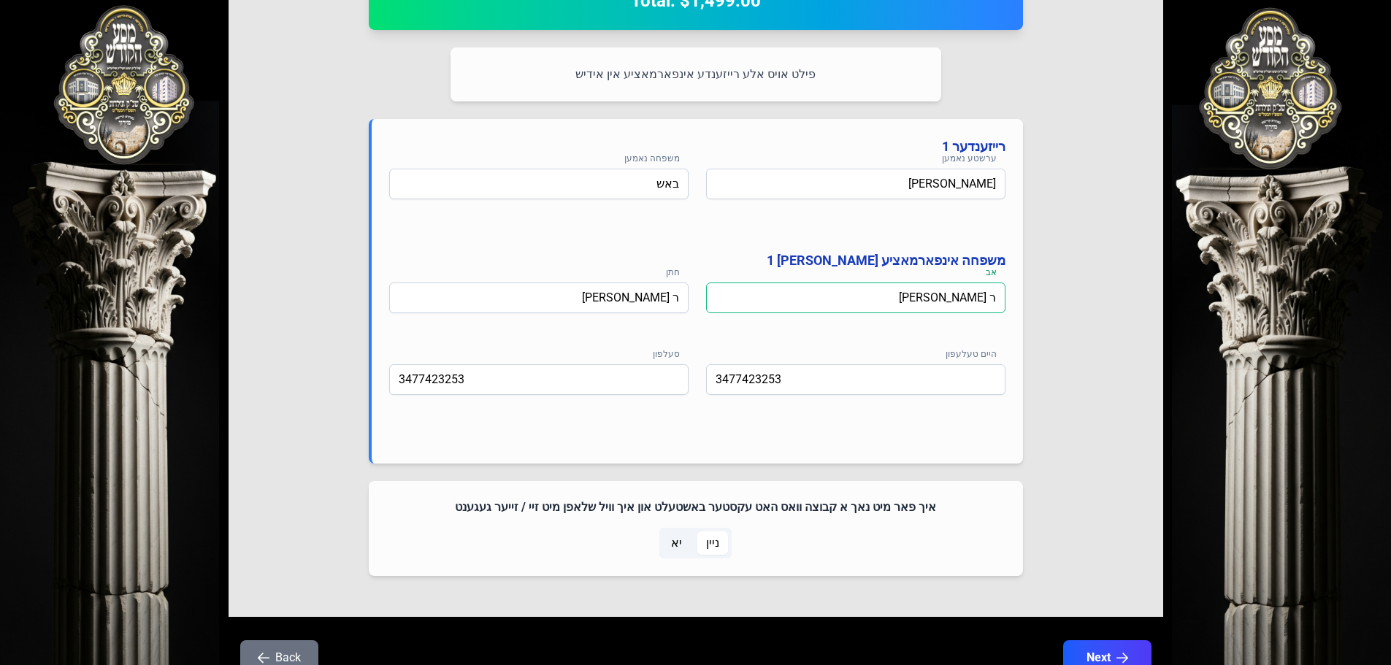
click at [962, 302] on input "ר [PERSON_NAME]" at bounding box center [855, 298] width 299 height 31
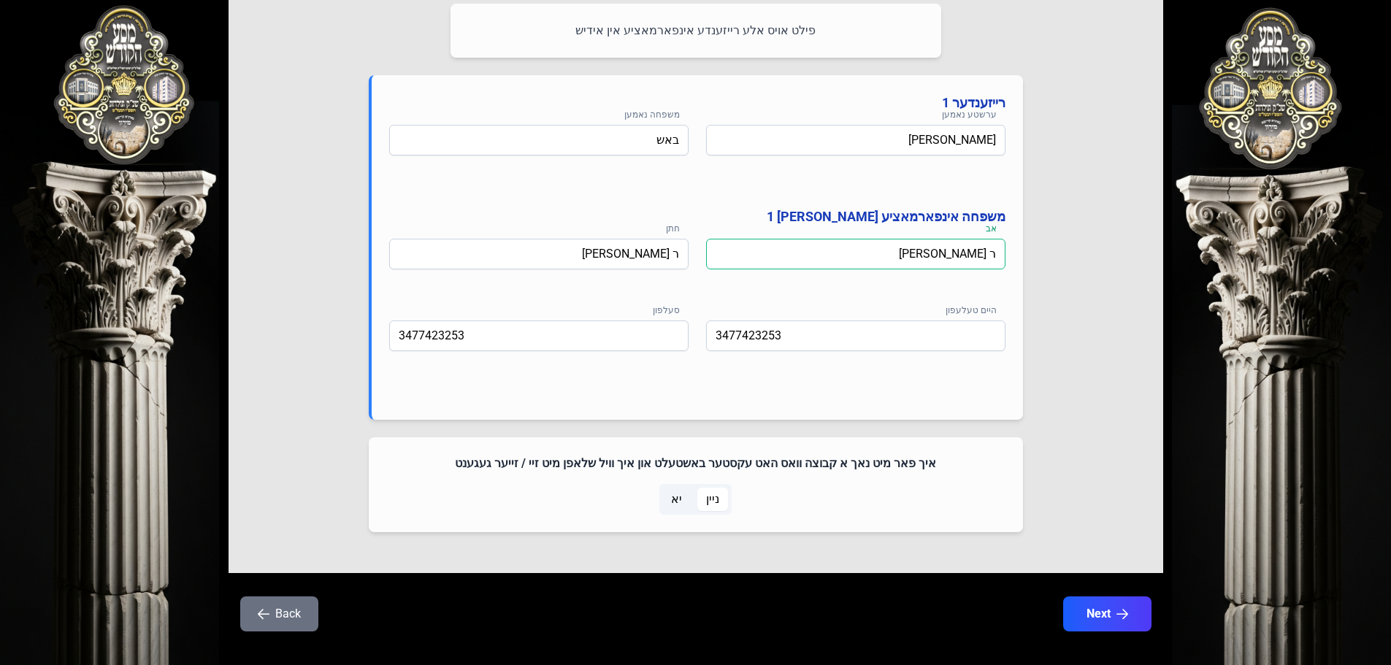
scroll to position [720, 0]
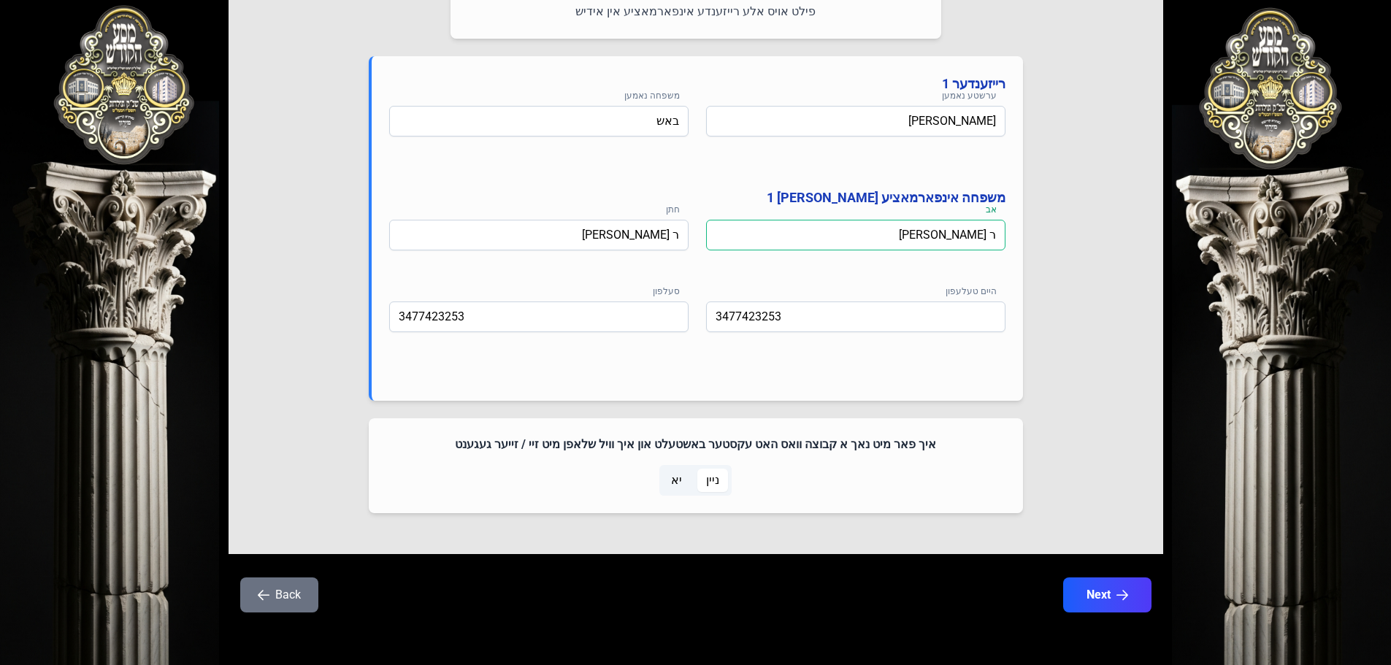
type input "ר [PERSON_NAME]"
click at [678, 486] on span "יא" at bounding box center [676, 481] width 11 height 18
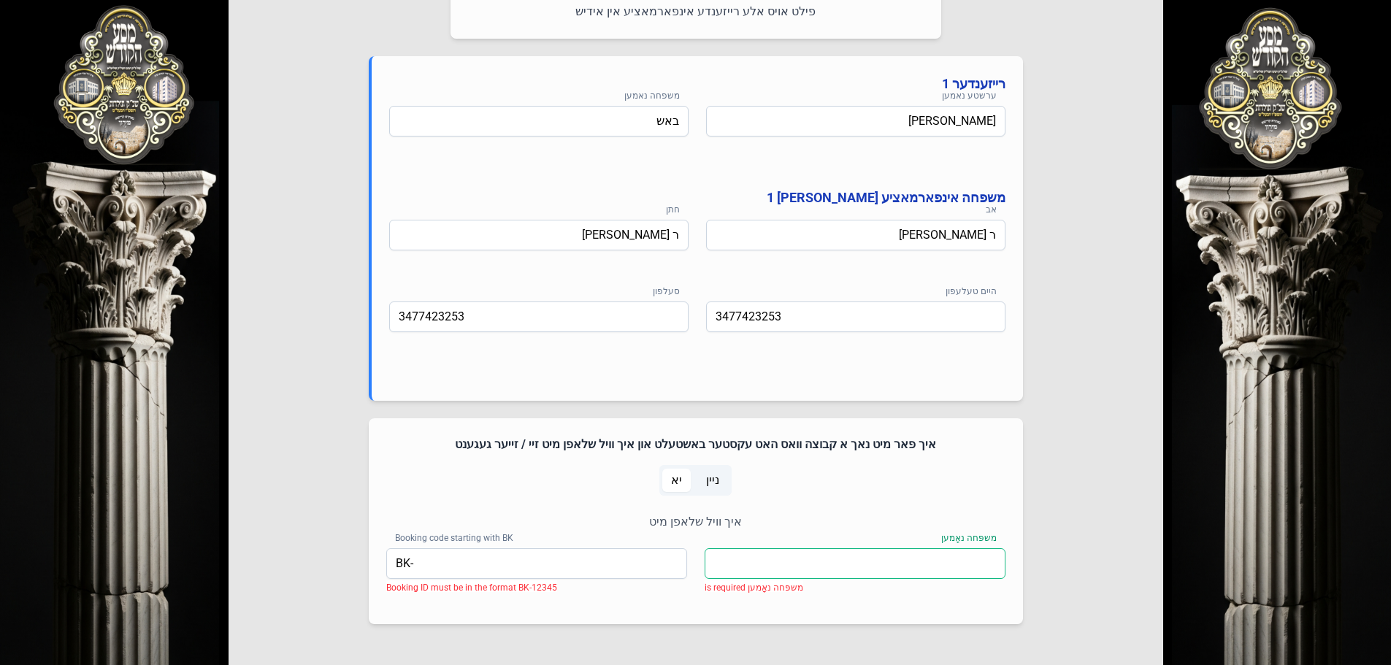
click at [740, 560] on input "משפּחה נאָמען" at bounding box center [855, 563] width 301 height 31
click at [931, 565] on input "משפּחה נאָמען" at bounding box center [855, 563] width 301 height 31
click at [972, 565] on input "משפ באש" at bounding box center [855, 563] width 301 height 31
click at [973, 565] on input "משפ [PERSON_NAME] - ומשפ באש" at bounding box center [855, 563] width 301 height 31
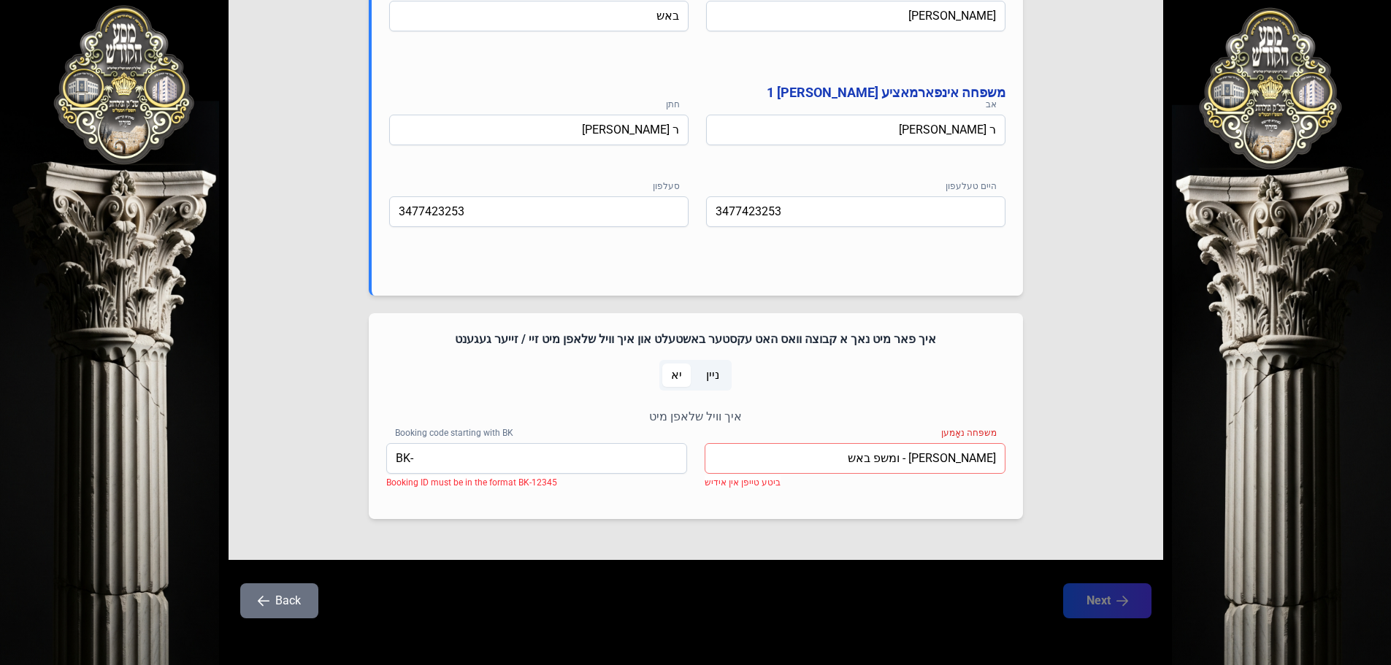
scroll to position [831, 0]
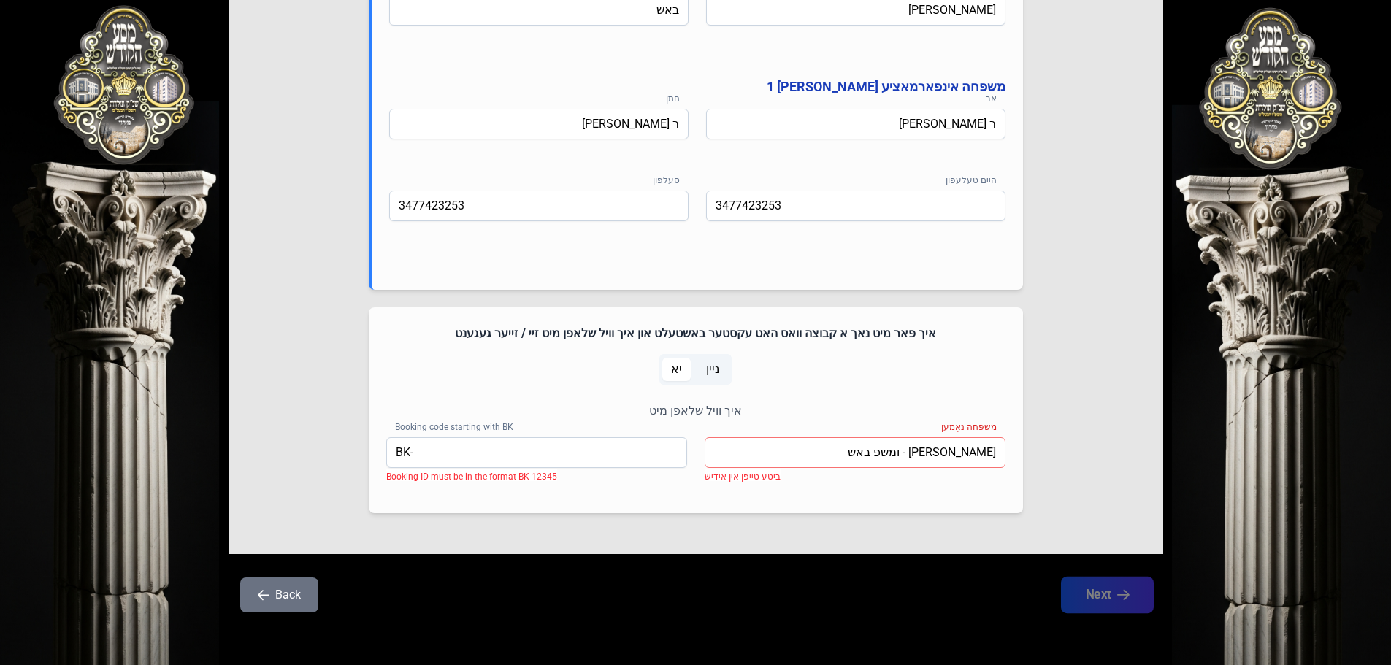
type input "[PERSON_NAME] - ומשפ באש"
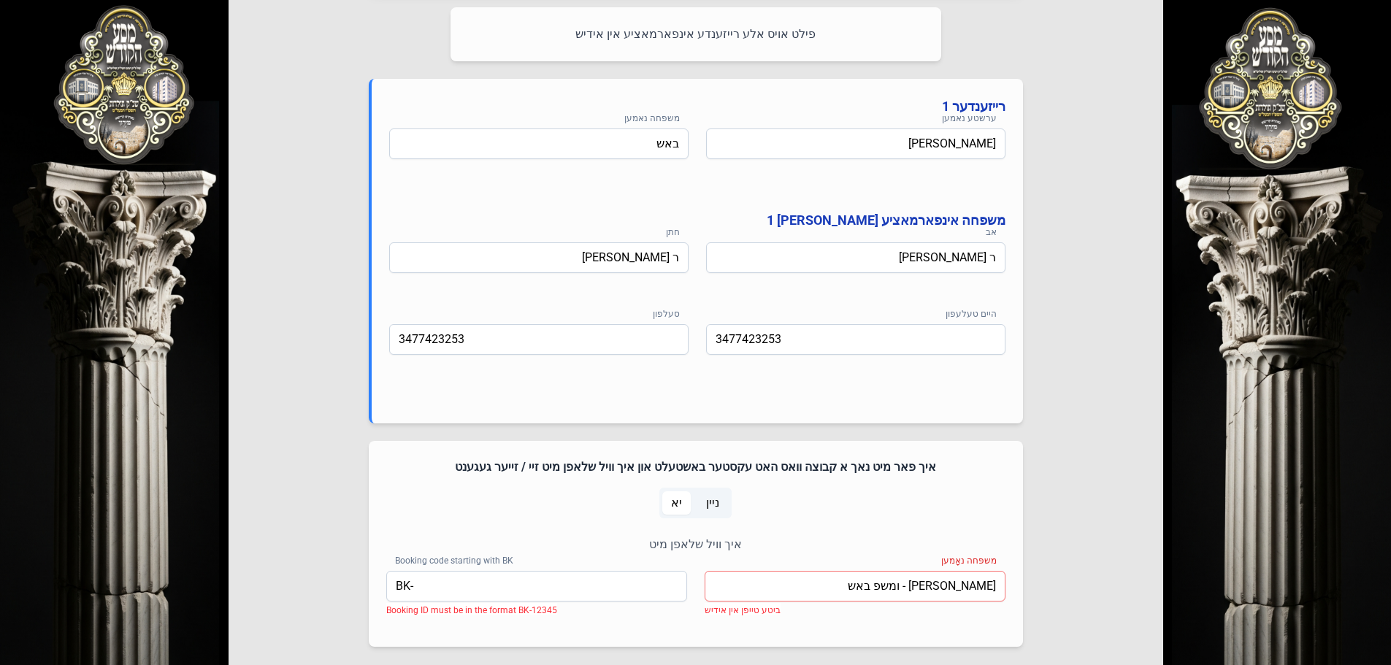
scroll to position [685, 0]
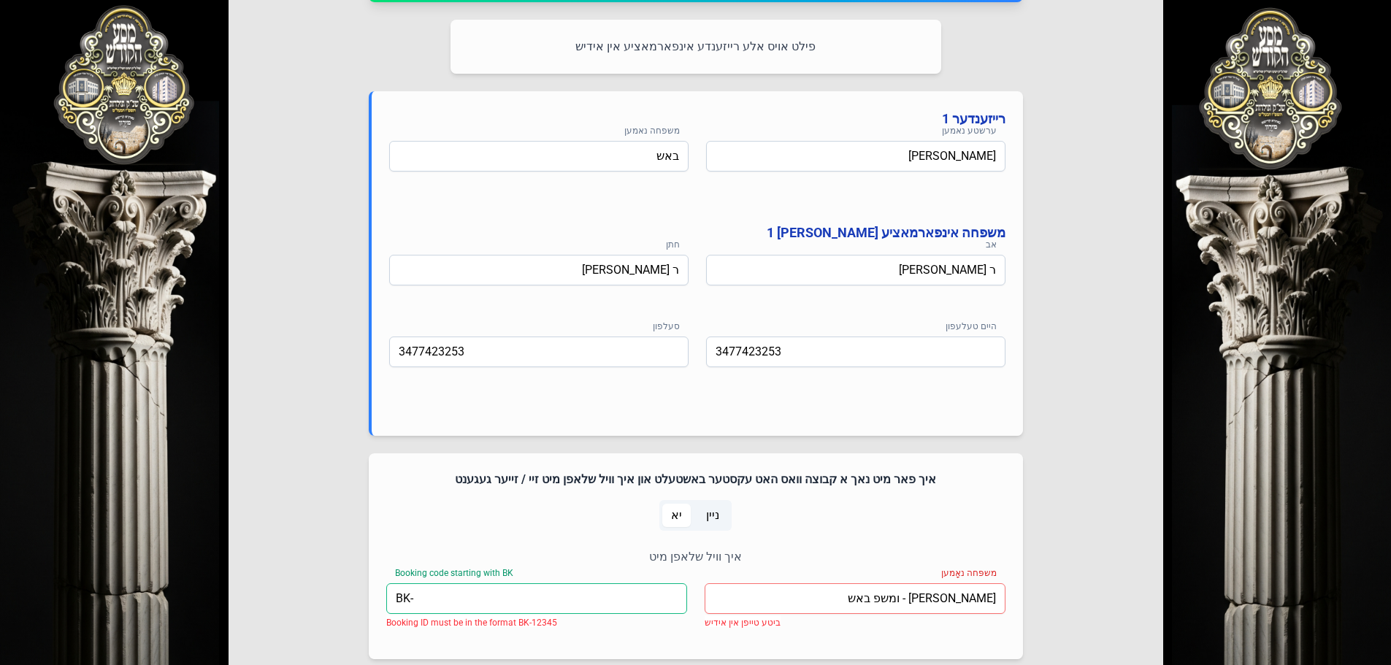
click at [572, 601] on input "BK-" at bounding box center [536, 598] width 301 height 31
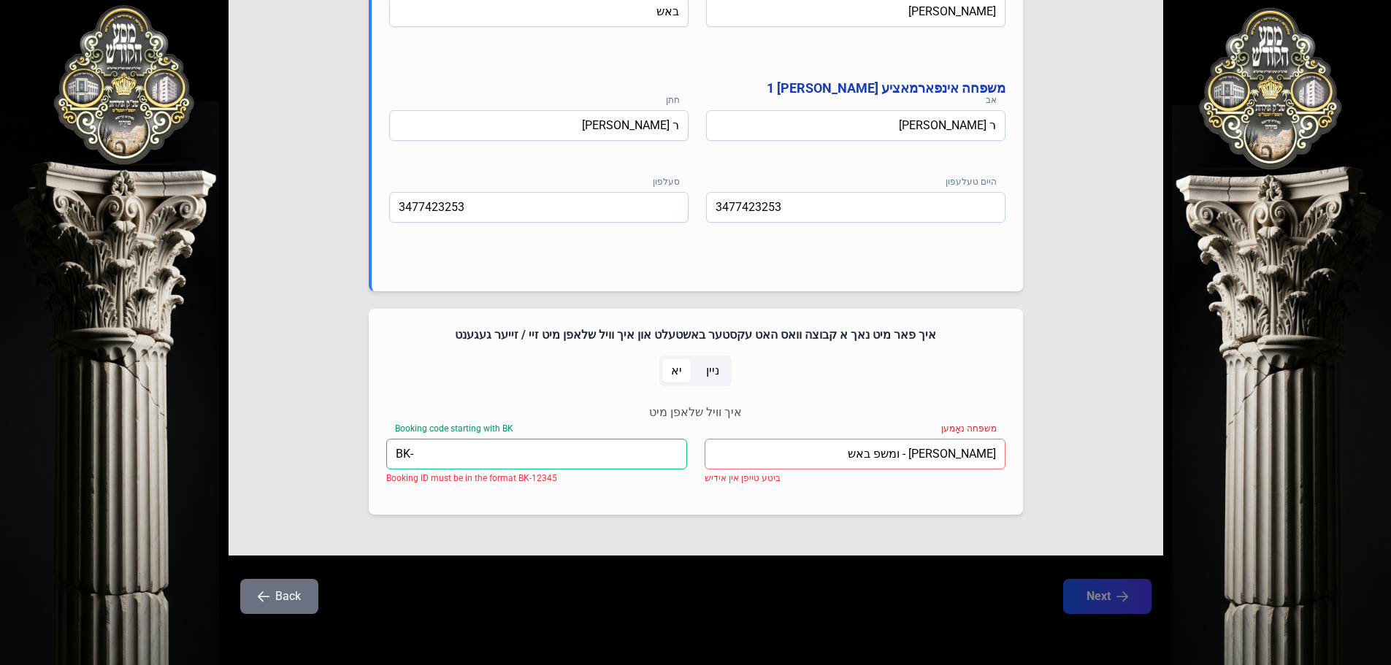
scroll to position [831, 0]
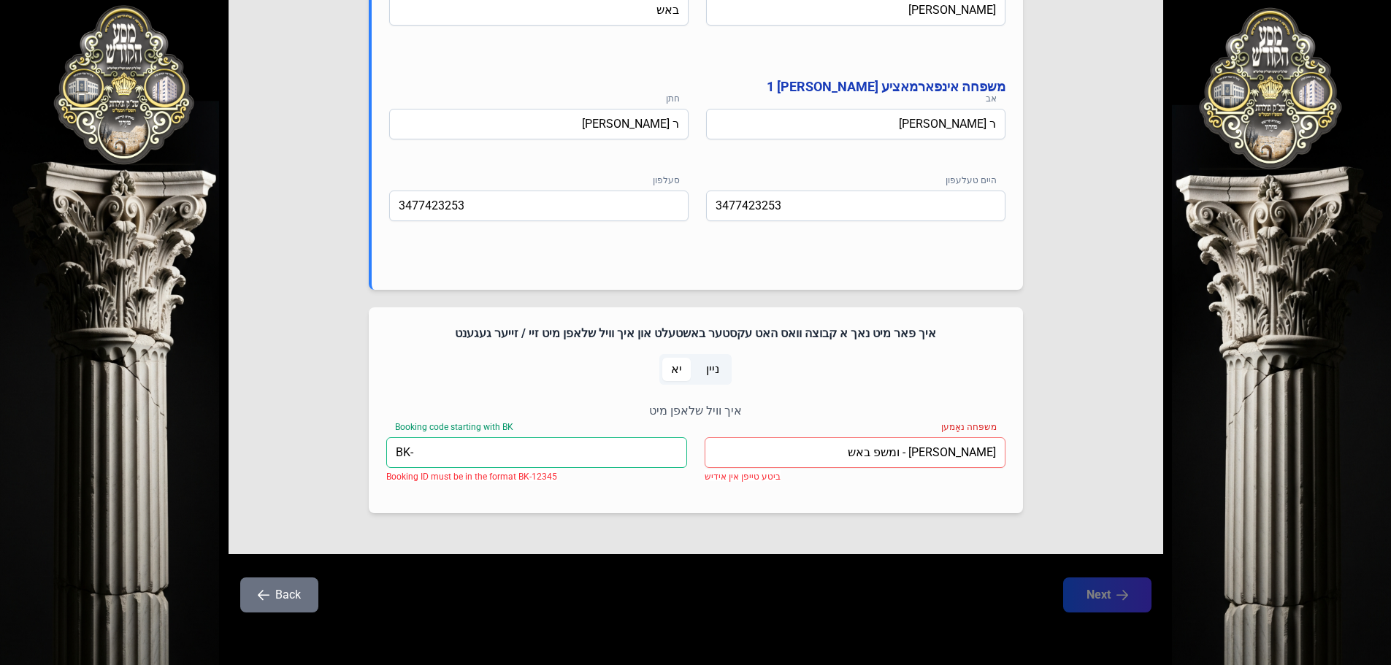
click at [540, 453] on input "BK-" at bounding box center [536, 452] width 301 height 31
click at [540, 451] on input "BK-" at bounding box center [536, 452] width 301 height 31
type input "BK-05265"
click at [767, 449] on input "[PERSON_NAME] - ומשפ באש" at bounding box center [855, 452] width 301 height 31
click at [759, 455] on input "[PERSON_NAME] - ומשפ באש" at bounding box center [855, 452] width 301 height 31
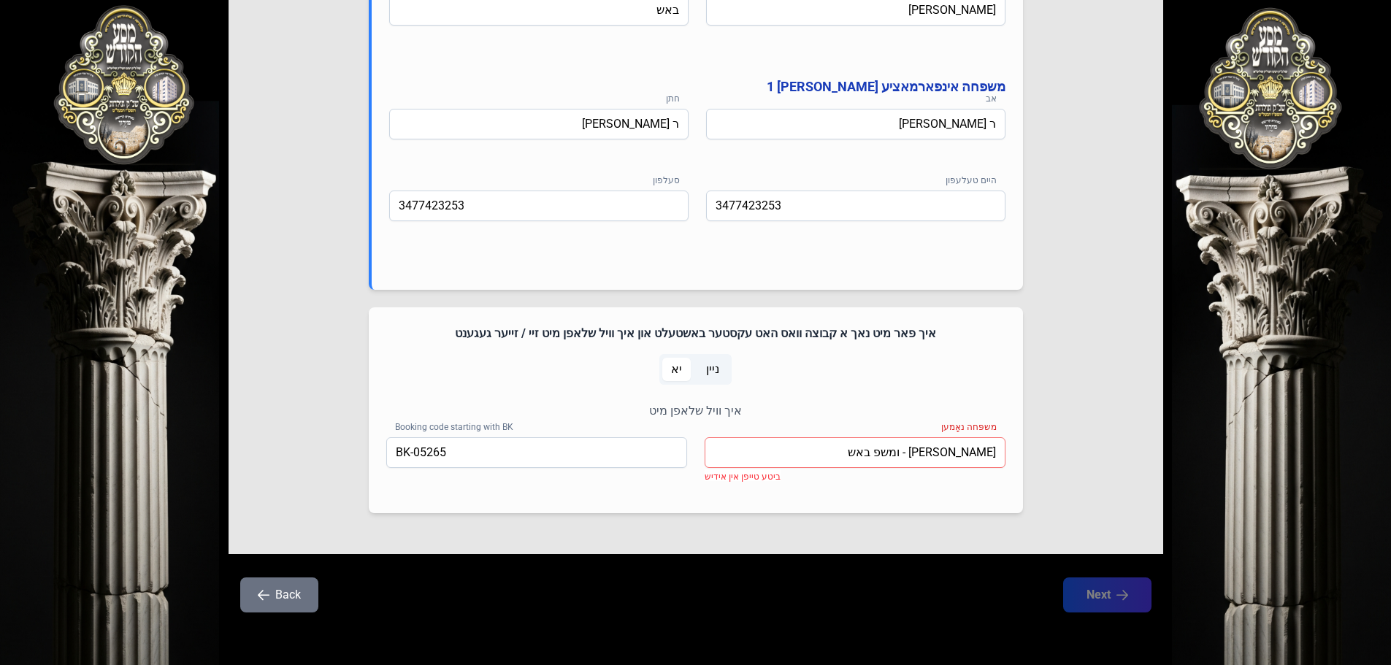
click at [683, 371] on span "יא" at bounding box center [676, 369] width 28 height 23
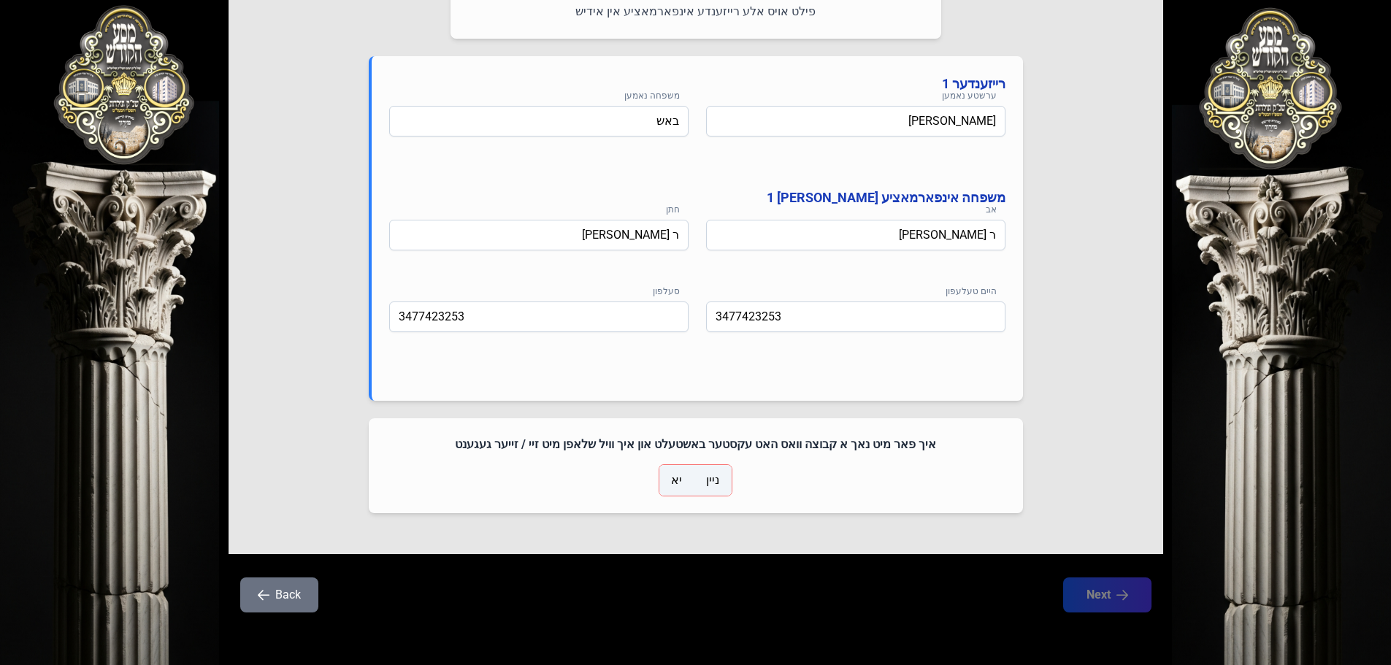
scroll to position [720, 0]
click at [673, 488] on span "יא" at bounding box center [676, 481] width 11 height 18
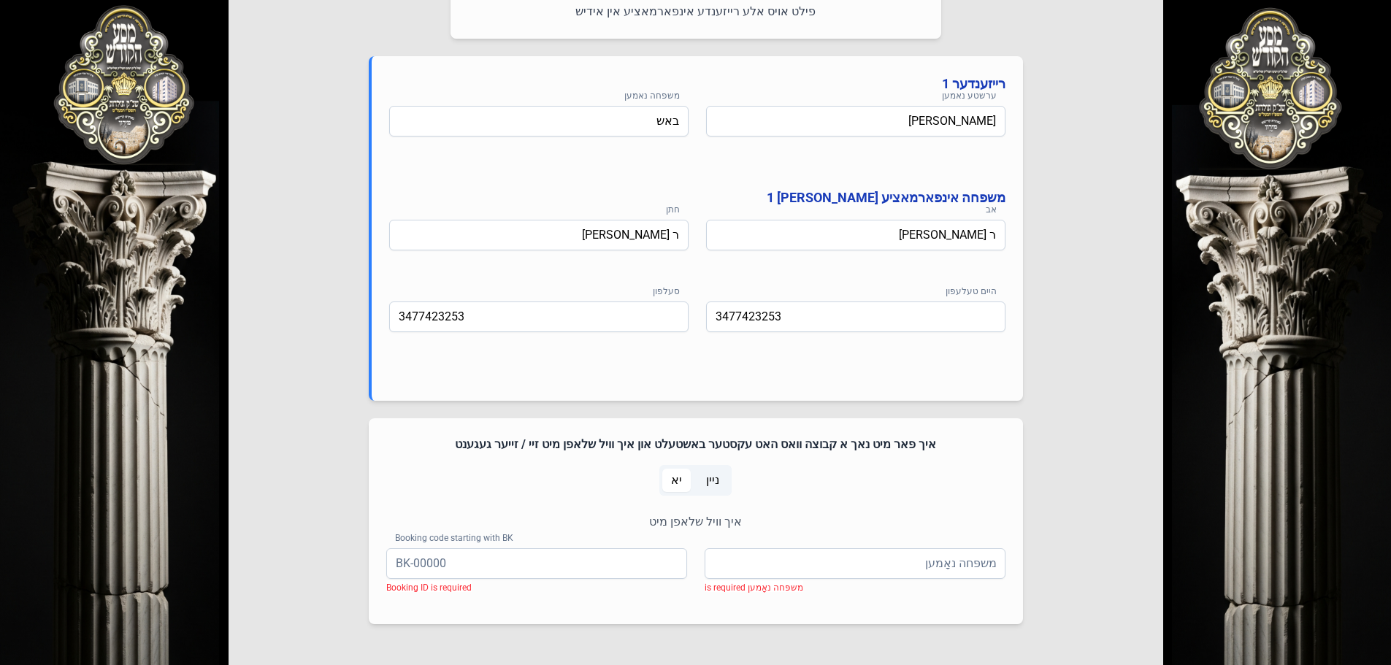
scroll to position [831, 0]
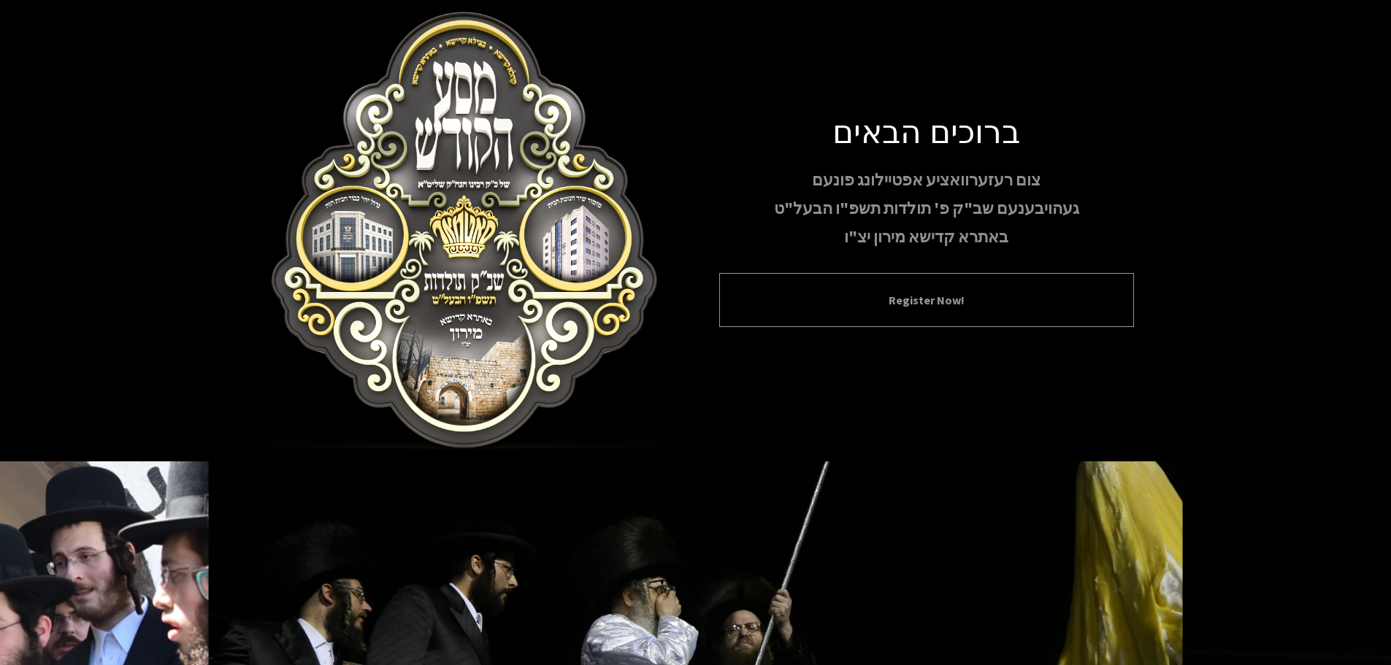
click at [973, 307] on button "Register Now!" at bounding box center [926, 300] width 378 height 18
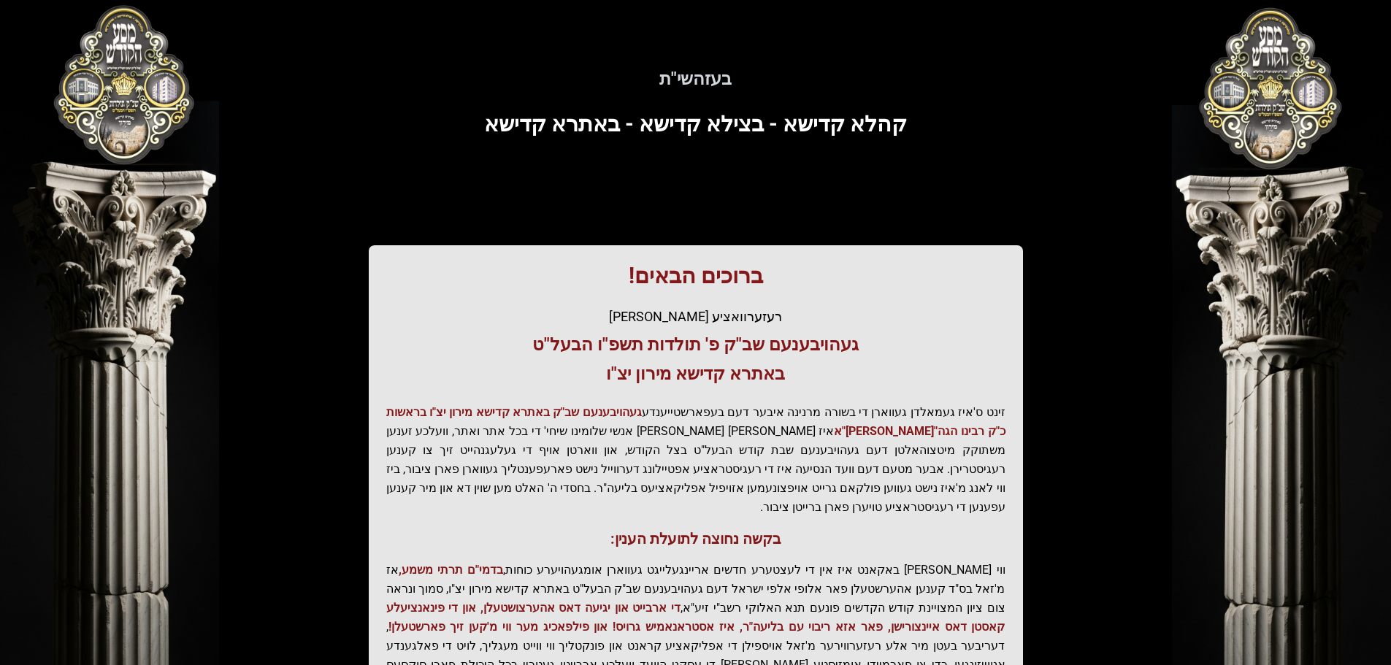
scroll to position [180, 0]
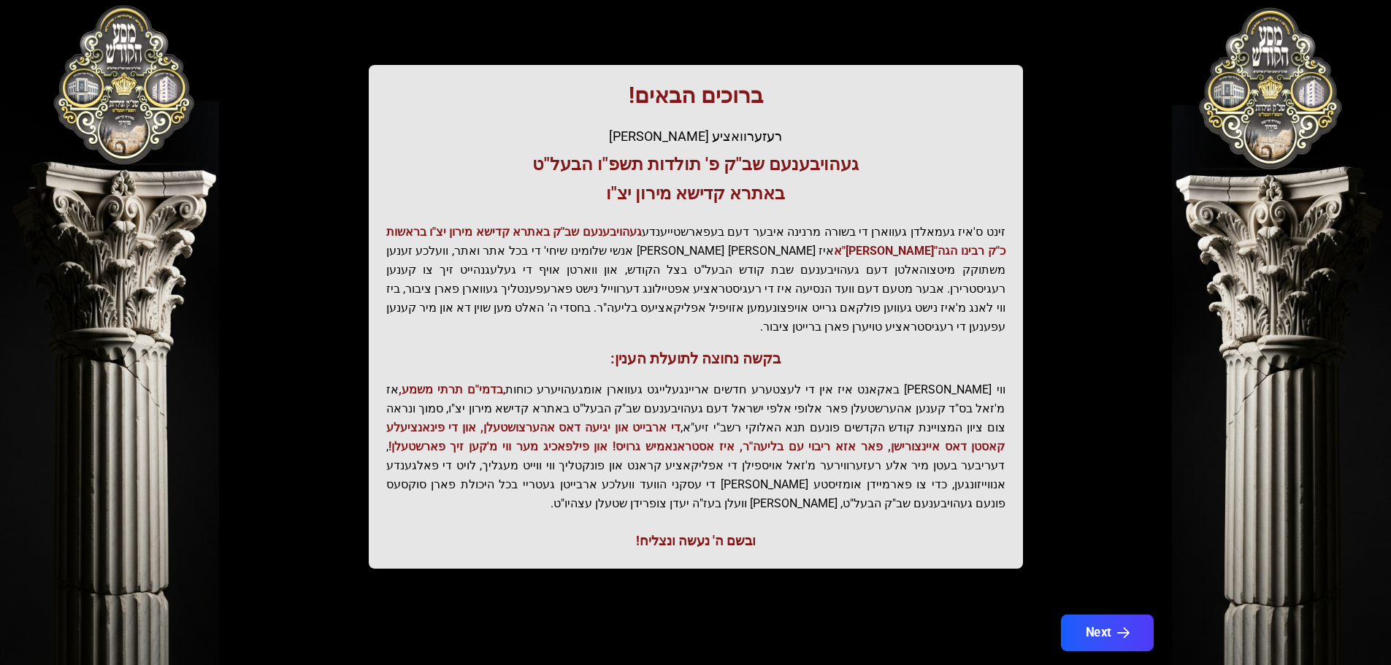
click at [1087, 615] on button "Next" at bounding box center [1106, 633] width 93 height 37
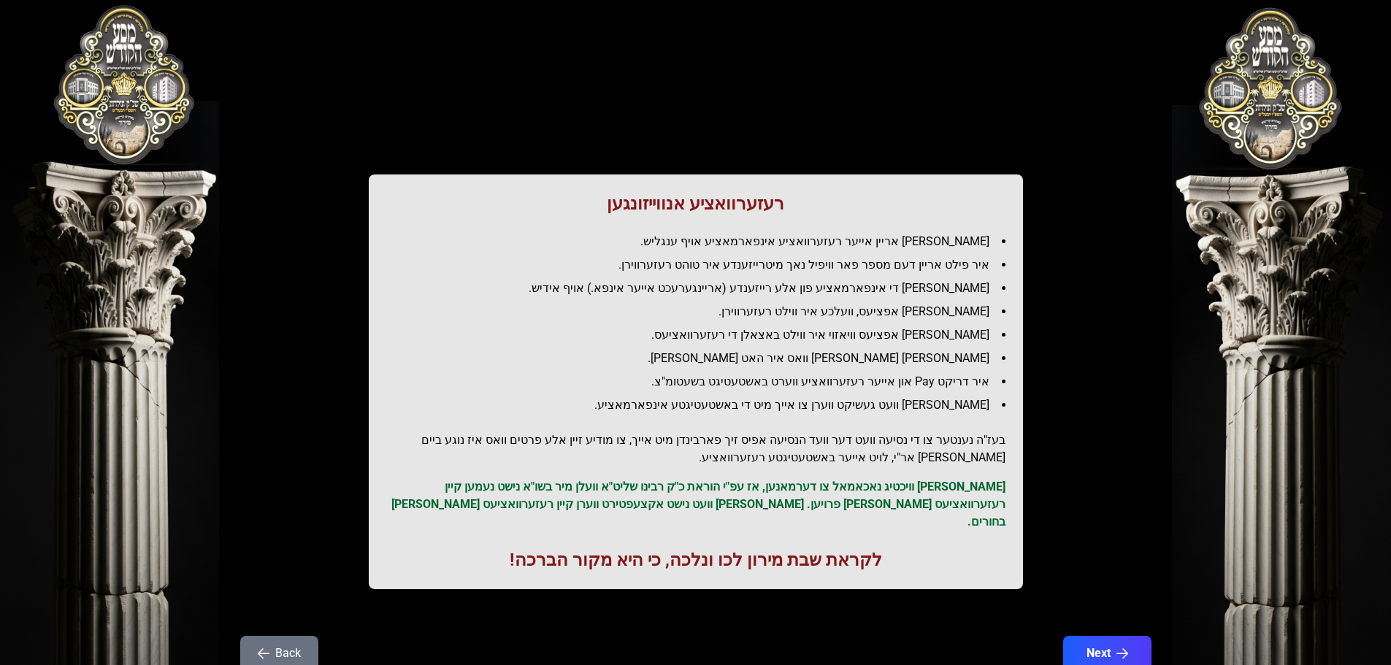
scroll to position [0, 0]
click at [1131, 642] on button "Next" at bounding box center [1106, 654] width 93 height 37
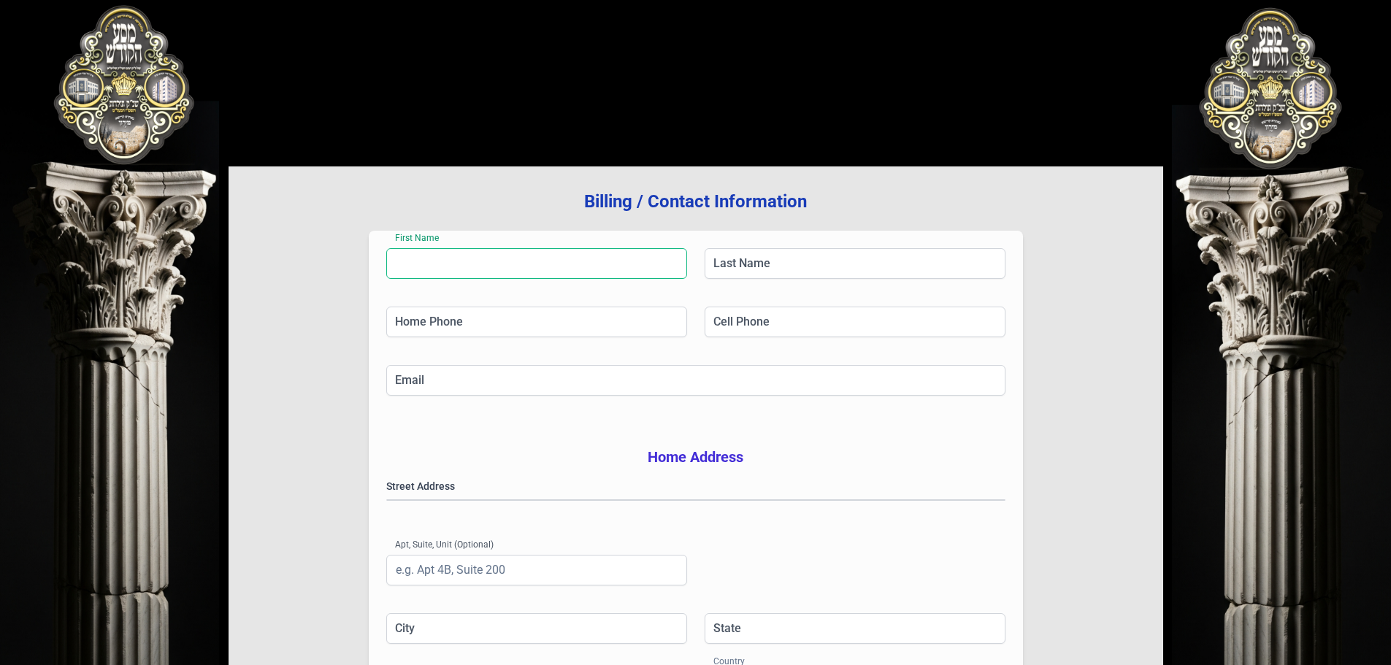
click at [635, 262] on input "First Name" at bounding box center [536, 263] width 301 height 31
type input "mozes"
type input "[PERSON_NAME]"
type input "[PHONE_NUMBER]"
type input "[EMAIL_ADDRESS][DOMAIN_NAME]"
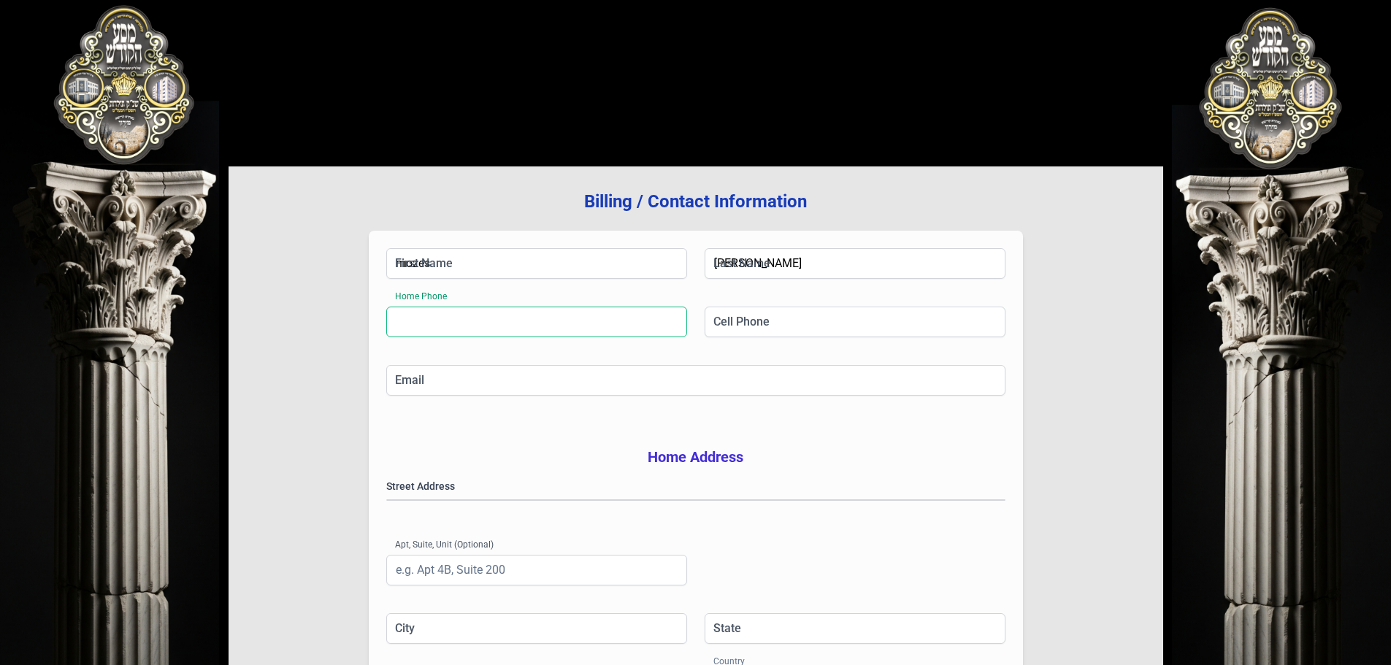
type input "[GEOGRAPHIC_DATA]"
type input "NY"
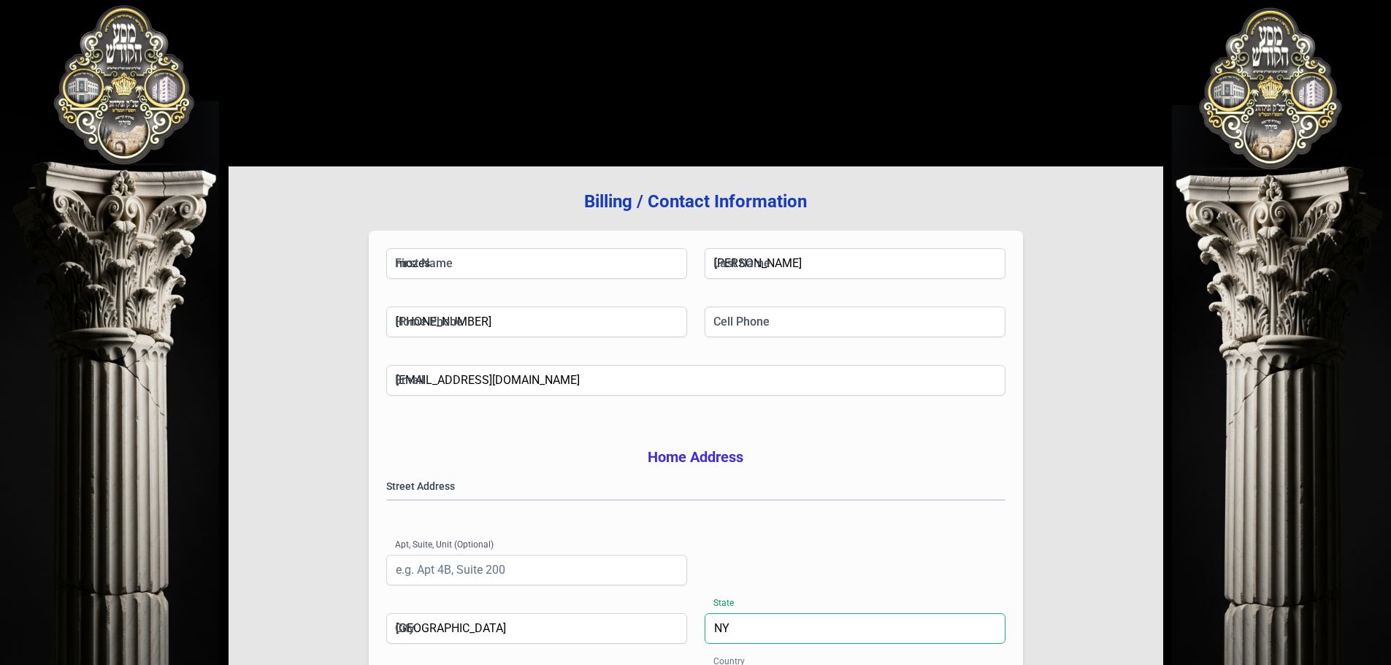
type input "11205"
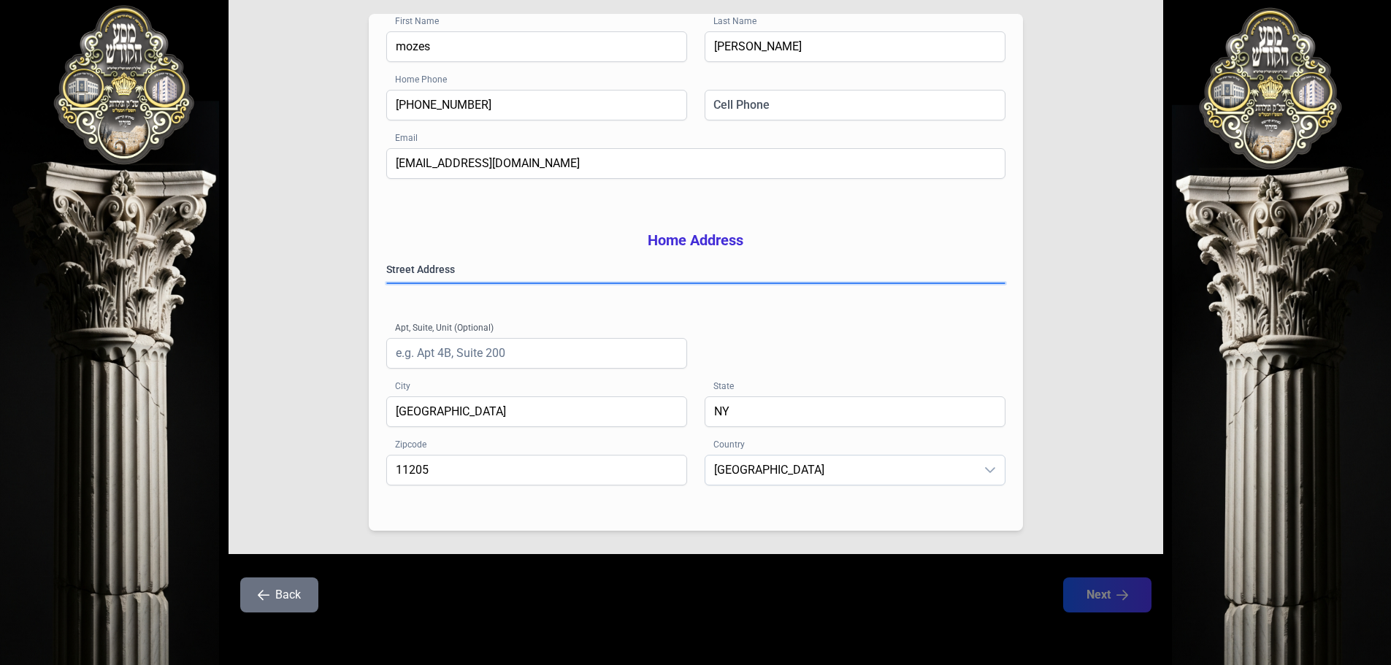
click at [387, 283] on gmp-place-autocomplete at bounding box center [387, 283] width 0 height 0
